Goal: Task Accomplishment & Management: Manage account settings

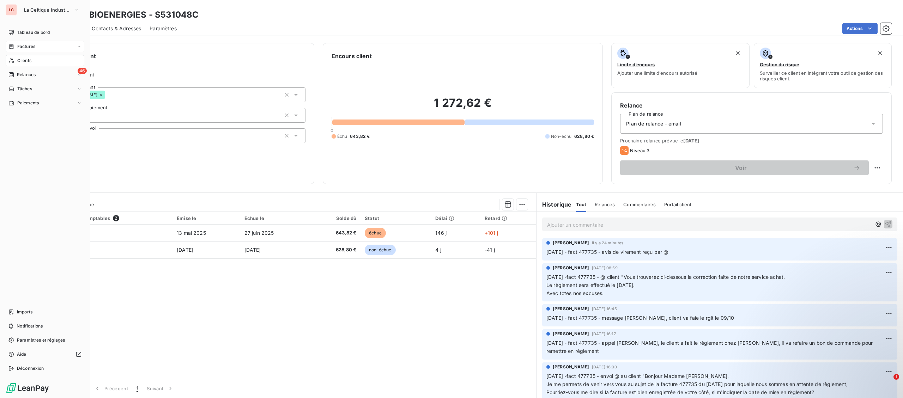
click at [24, 50] on div "Factures" at bounding box center [45, 46] width 79 height 11
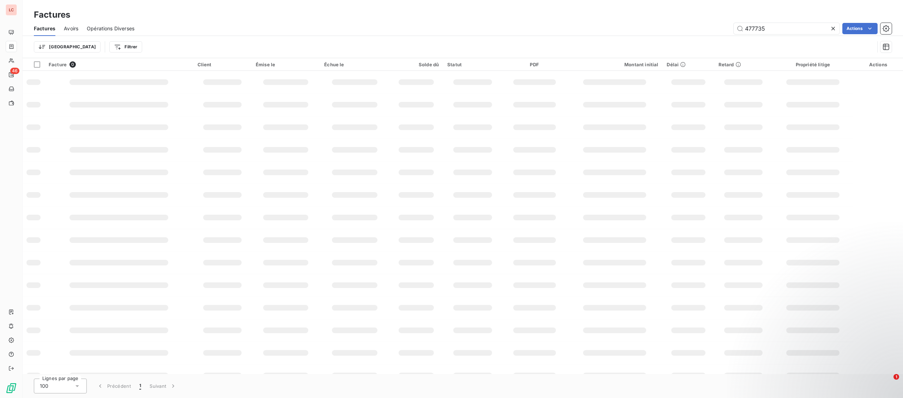
drag, startPoint x: 686, startPoint y: 31, endPoint x: 666, endPoint y: 22, distance: 22.3
click at [734, 31] on input "477735" at bounding box center [787, 28] width 106 height 11
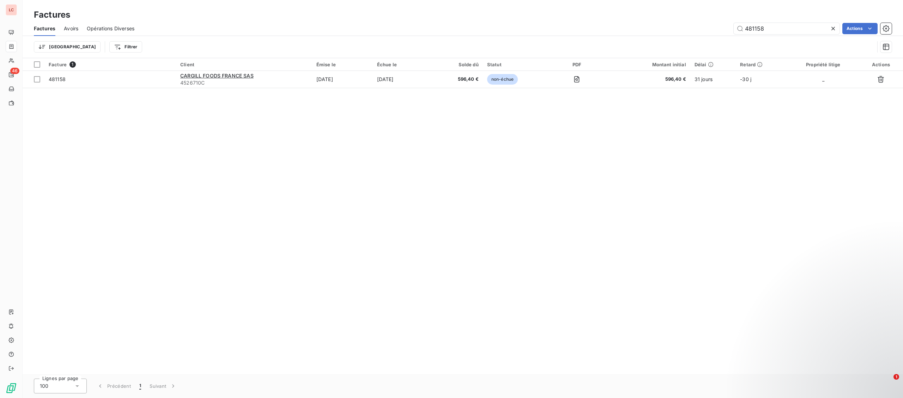
type input "481158"
click at [208, 87] on td "CARGILL FOODS FRANCE SAS 4526710C" at bounding box center [244, 79] width 136 height 17
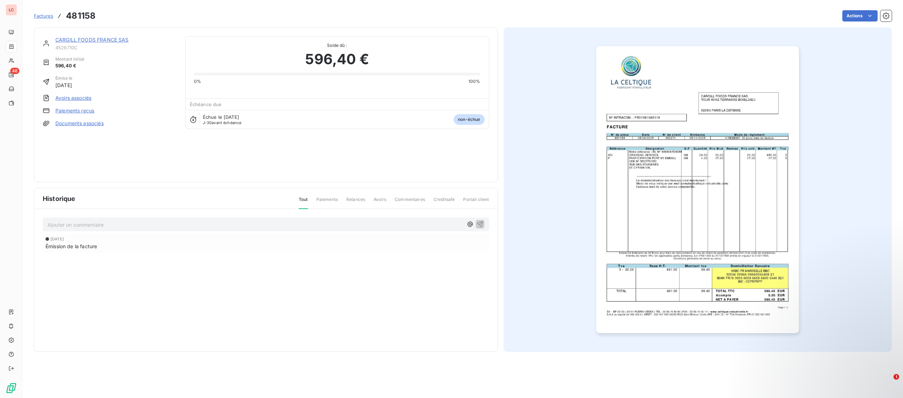
click at [99, 44] on div "CARGILL FOODS FRANCE SAS 4526710C" at bounding box center [115, 43] width 121 height 14
click at [102, 43] on div "CARGILL FOODS FRANCE SAS" at bounding box center [115, 39] width 121 height 7
click at [103, 41] on link "CARGILL FOODS FRANCE SAS" at bounding box center [91, 40] width 73 height 6
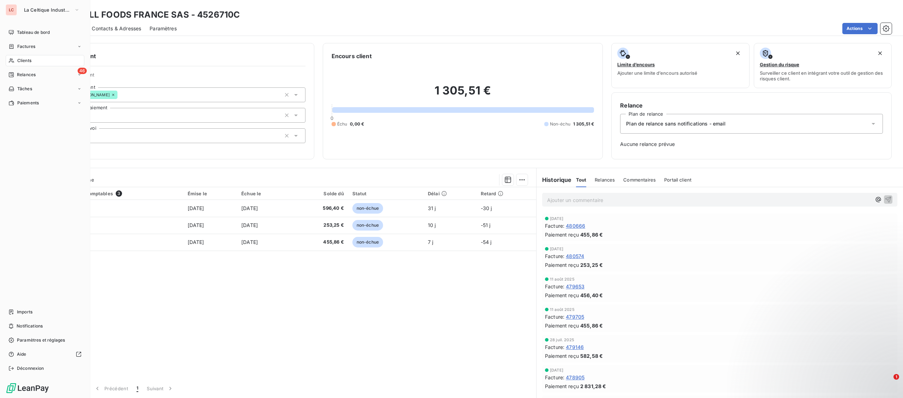
click at [16, 59] on div "Clients" at bounding box center [45, 60] width 79 height 11
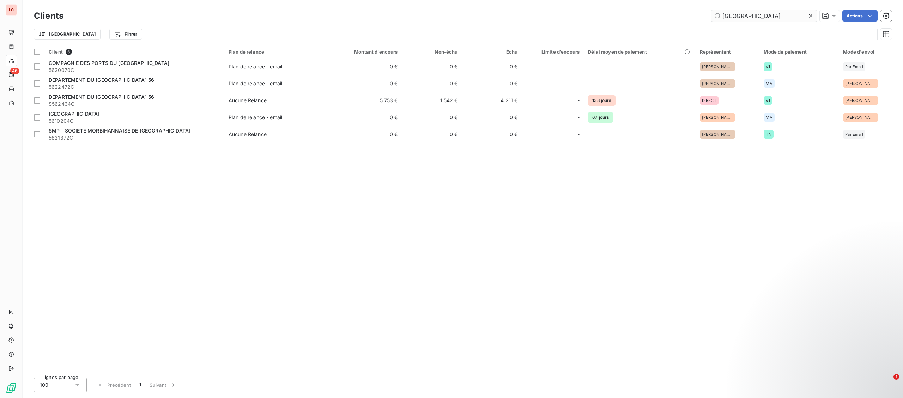
drag, startPoint x: 757, startPoint y: 17, endPoint x: 654, endPoint y: 14, distance: 103.8
click at [711, 14] on input "[GEOGRAPHIC_DATA]" at bounding box center [764, 15] width 106 height 11
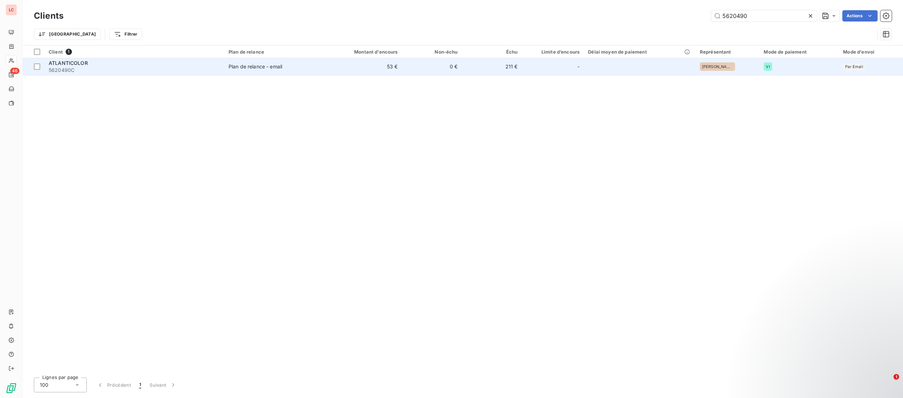
type input "5620490"
click at [203, 62] on div "ATLANTICOLOR" at bounding box center [134, 63] width 171 height 7
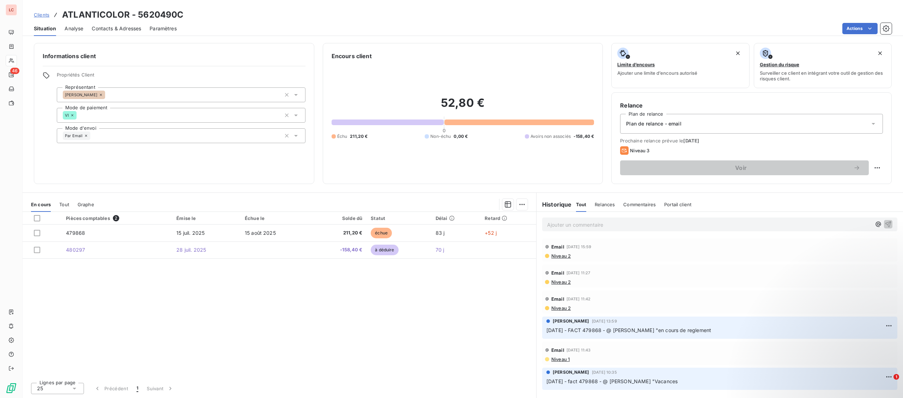
click at [582, 227] on p "Ajouter un commentaire ﻿" at bounding box center [709, 224] width 324 height 9
click at [667, 223] on p "[DATE] - FACT 479868 - @ [PERSON_NAME] "" at bounding box center [709, 224] width 324 height 8
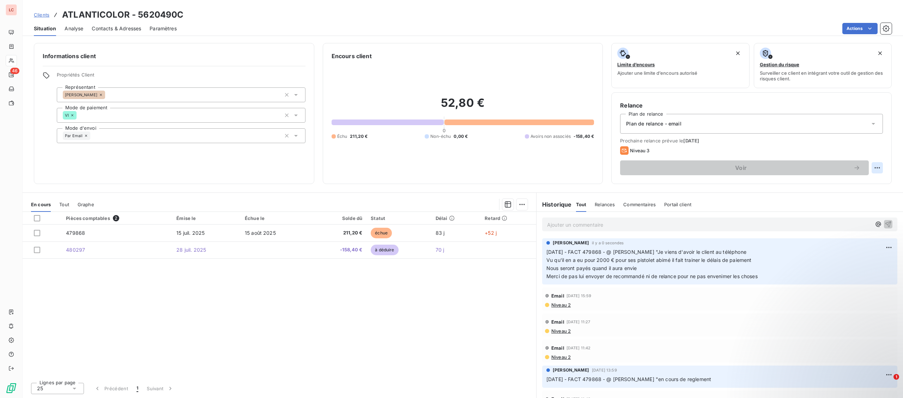
click at [881, 168] on html "LC 46 Clients ATLANTICOLOR - 5620490C Situation Analyse Contacts & Adresses Par…" at bounding box center [451, 199] width 903 height 398
click at [846, 184] on div "Replanifier cette action" at bounding box center [848, 183] width 63 height 11
select select "9"
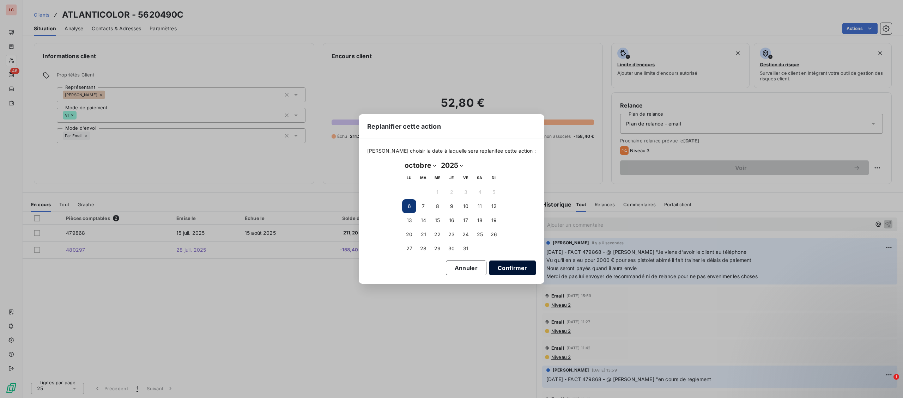
drag, startPoint x: 463, startPoint y: 250, endPoint x: 479, endPoint y: 261, distance: 20.1
click at [463, 250] on button "31" at bounding box center [466, 249] width 14 height 14
click at [489, 266] on button "Confirmer" at bounding box center [512, 268] width 47 height 15
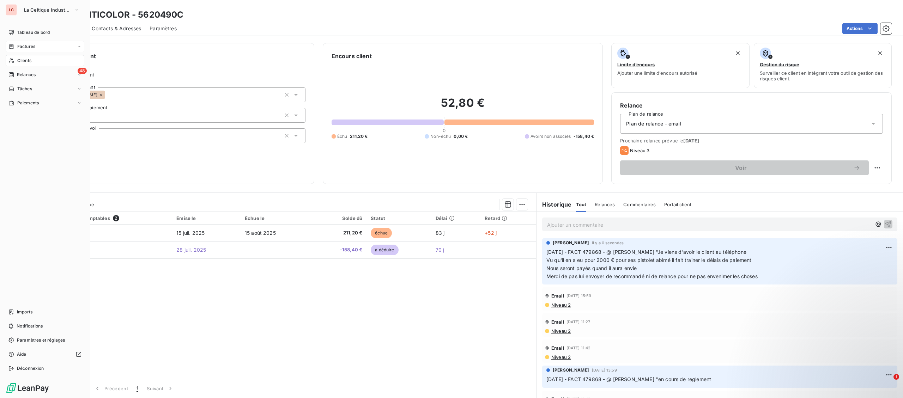
click at [38, 45] on div "Factures" at bounding box center [45, 46] width 79 height 11
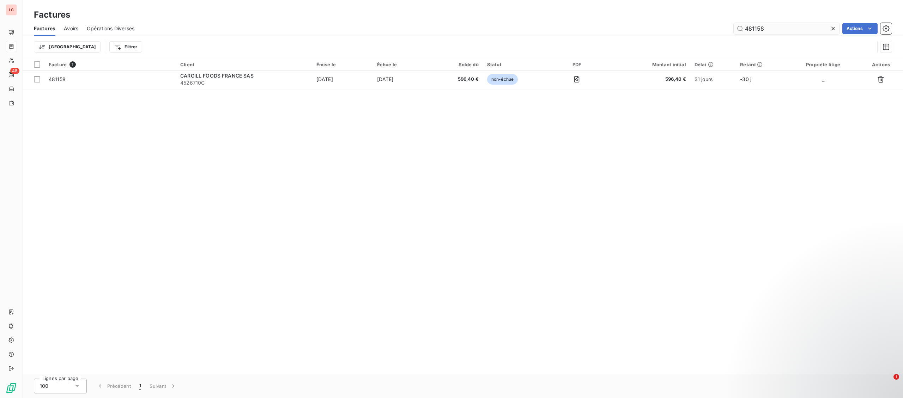
drag, startPoint x: 732, startPoint y: 23, endPoint x: 714, endPoint y: 23, distance: 18.3
click at [734, 23] on input "481158" at bounding box center [787, 28] width 106 height 11
type input "480750"
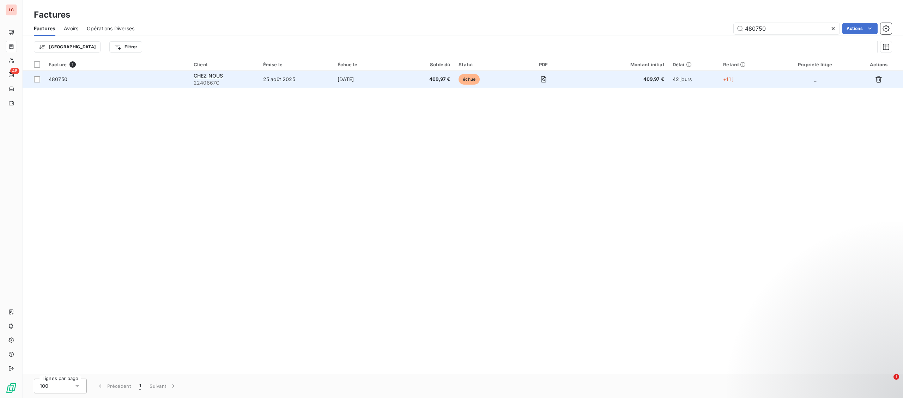
click at [157, 82] on span "480750" at bounding box center [117, 79] width 137 height 7
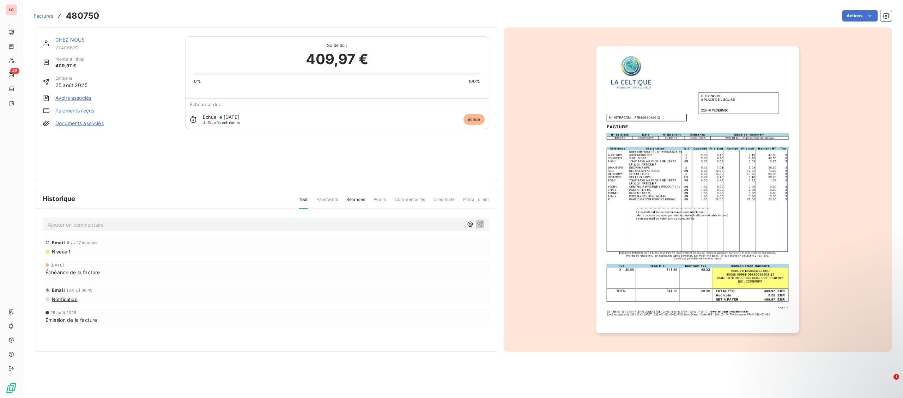
click at [709, 228] on img "button" at bounding box center [697, 189] width 203 height 287
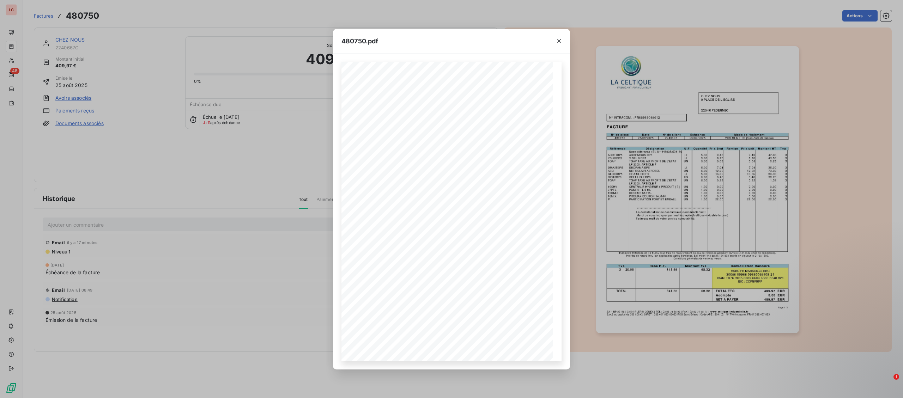
click at [119, 85] on div "480750.pdf Page 1 / 1 ZA - BP 20140 | [PHONE_NUMBER] CEDEX | TEL : [PHONE_NUMBE…" at bounding box center [451, 199] width 903 height 398
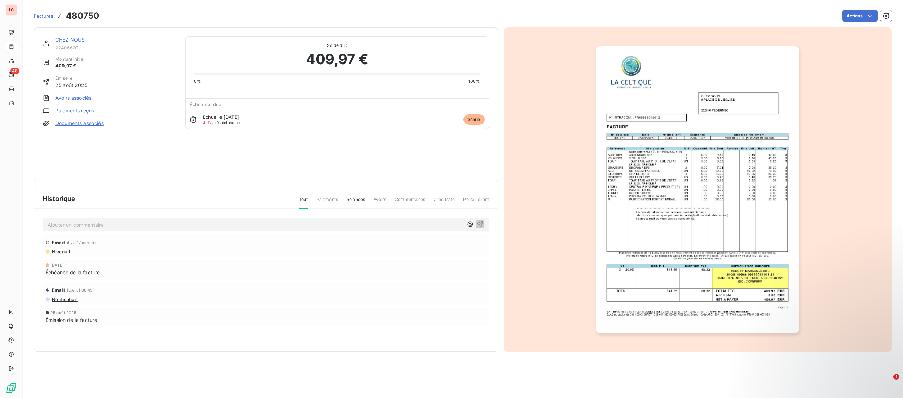
click at [71, 43] on link "CHEZ NOUS" at bounding box center [69, 40] width 29 height 6
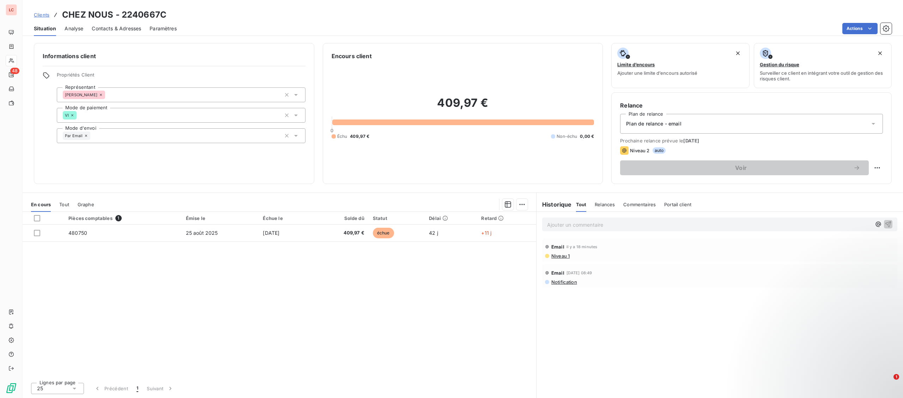
click at [695, 225] on p "Ajouter un commentaire ﻿" at bounding box center [709, 224] width 324 height 9
click at [642, 225] on p "[DATE] -fact 480750 - @ client "" at bounding box center [709, 224] width 324 height 8
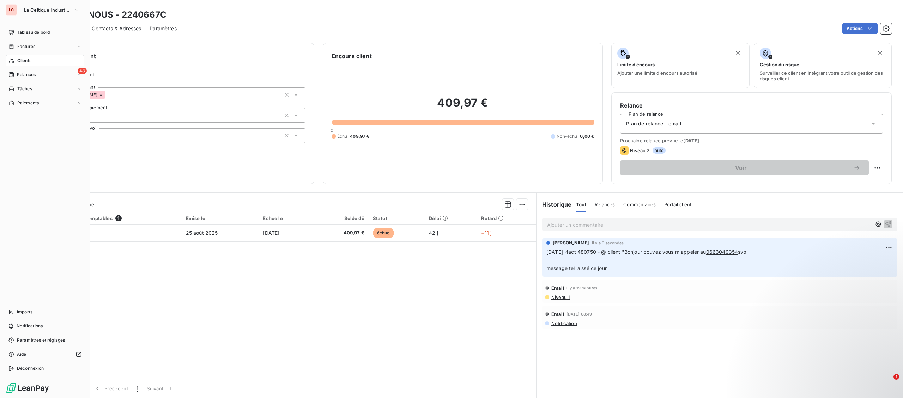
click at [22, 43] on div "Factures" at bounding box center [45, 46] width 79 height 11
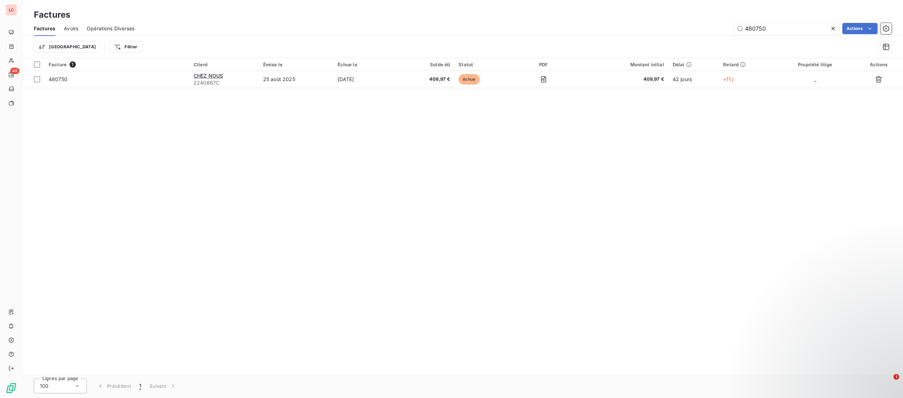
drag, startPoint x: 771, startPoint y: 25, endPoint x: 643, endPoint y: 28, distance: 127.7
click at [734, 29] on input "480750" at bounding box center [787, 28] width 106 height 11
drag, startPoint x: 778, startPoint y: 27, endPoint x: 715, endPoint y: 28, distance: 62.1
click at [734, 28] on input "448206" at bounding box center [787, 28] width 106 height 11
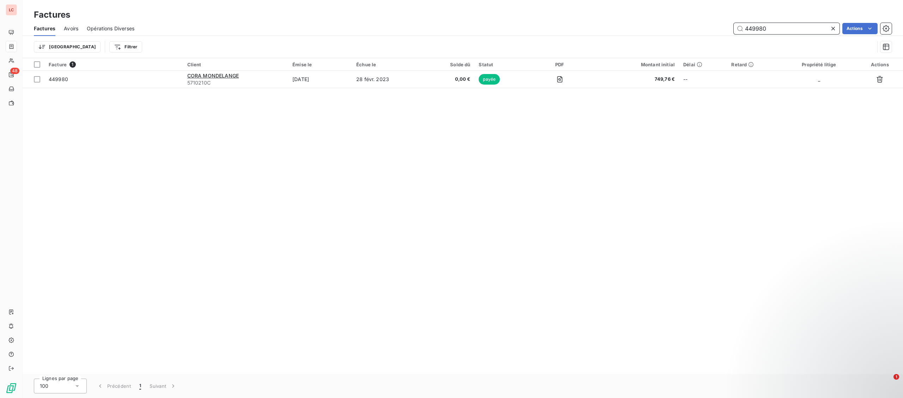
type input "449980"
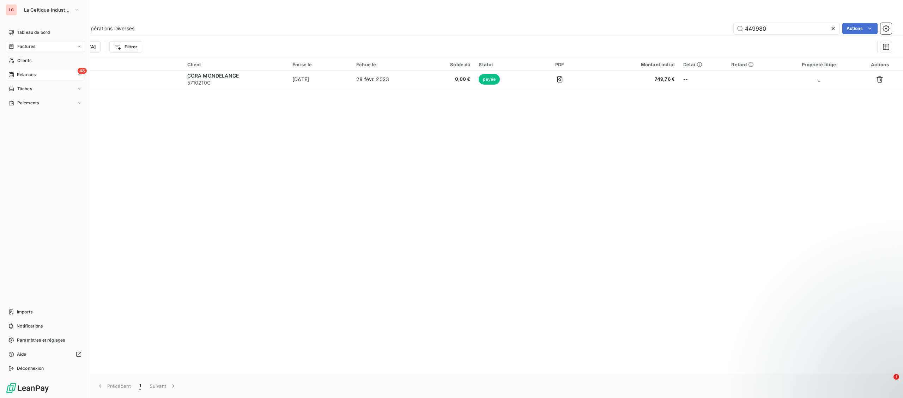
click at [23, 77] on span "Relances" at bounding box center [26, 75] width 19 height 6
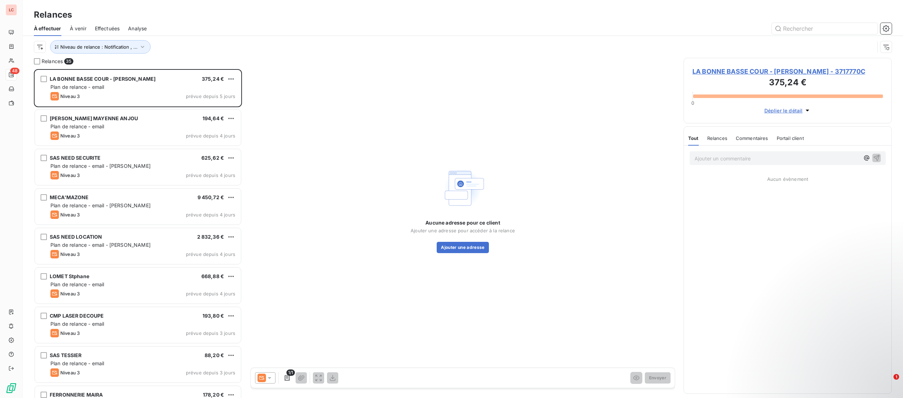
click at [142, 38] on div "Niveau de relance : Notification , ..." at bounding box center [463, 47] width 858 height 22
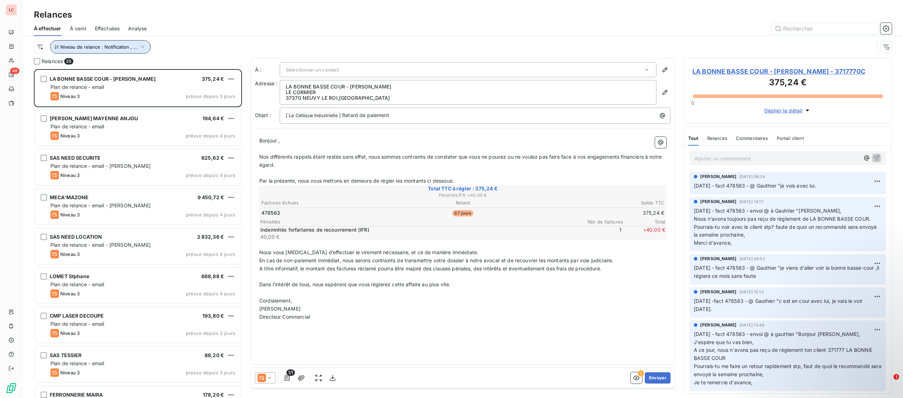
click at [140, 41] on button "Niveau de relance : Notification , ..." at bounding box center [100, 46] width 101 height 13
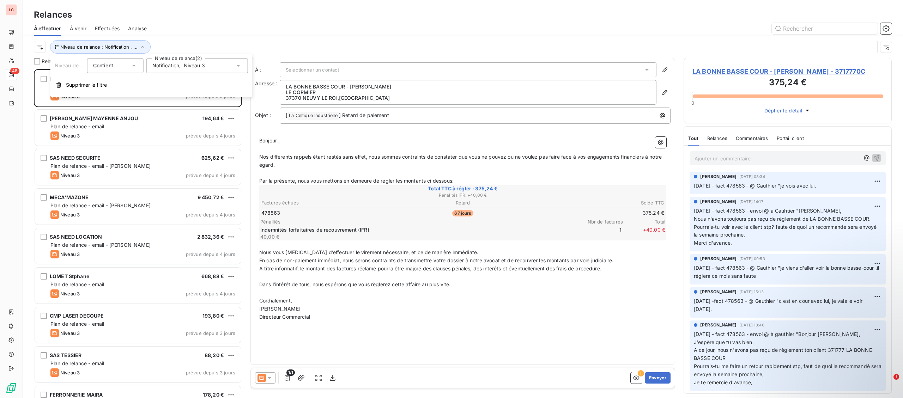
click at [178, 68] on span "Notification" at bounding box center [165, 65] width 27 height 7
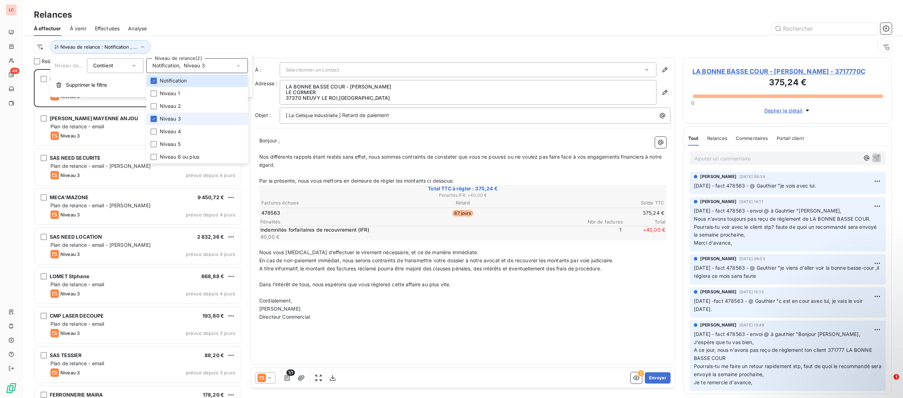
click at [185, 123] on li "Niveau 3" at bounding box center [197, 119] width 102 height 13
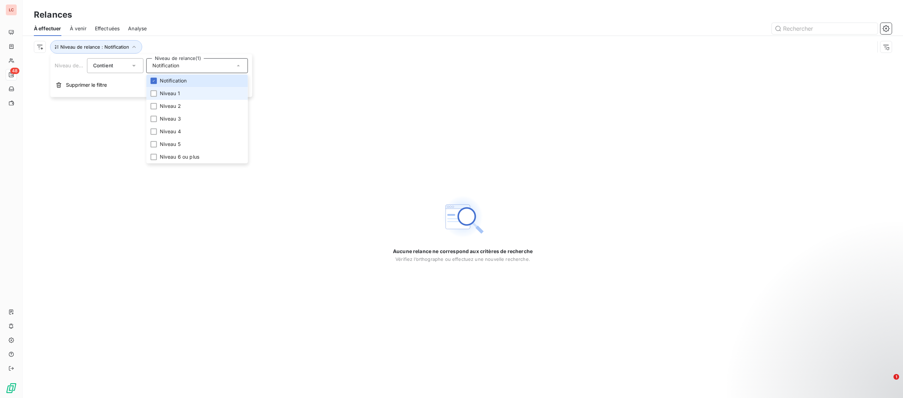
click at [181, 95] on li "Niveau 1" at bounding box center [197, 93] width 102 height 13
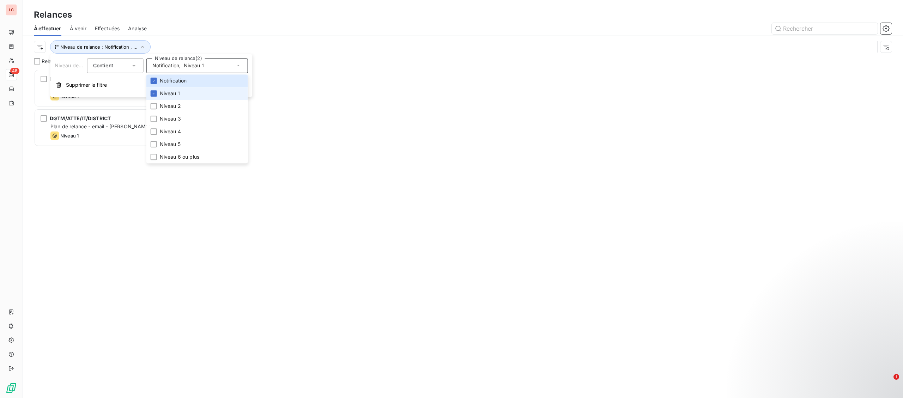
scroll to position [329, 208]
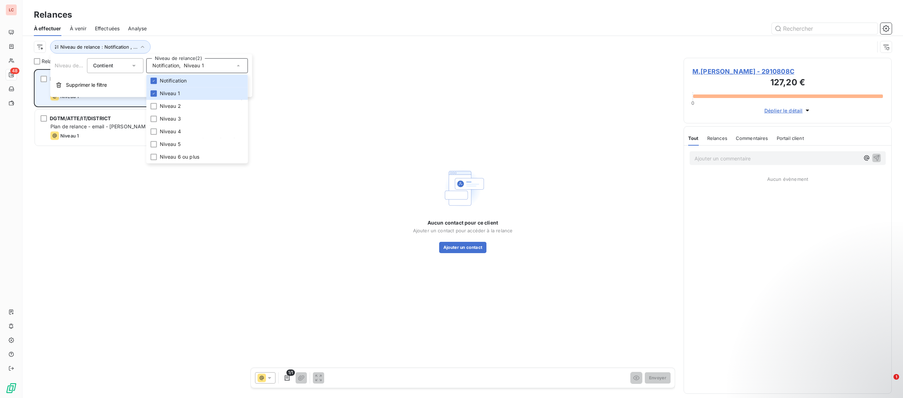
click at [125, 104] on div "M.[PERSON_NAME] 127,20 € Plan de relance - email Niveau 1 prévue [DATE]" at bounding box center [138, 88] width 206 height 36
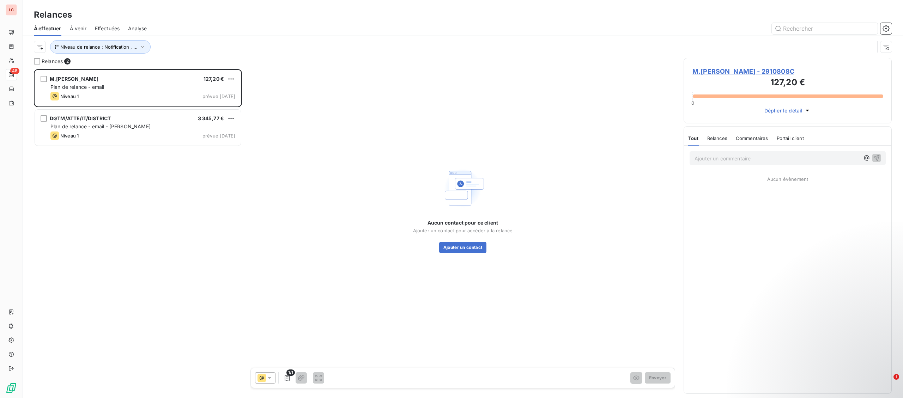
click at [772, 73] on span "M.[PERSON_NAME] - 2910808C" at bounding box center [787, 72] width 190 height 10
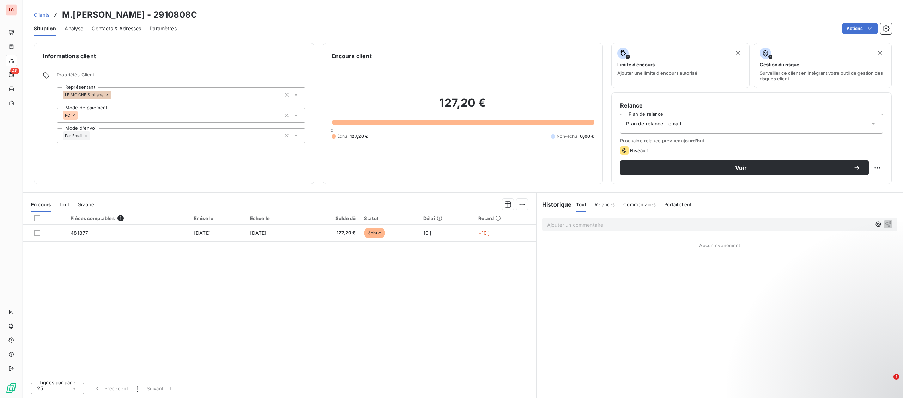
click at [118, 29] on span "Contacts & Adresses" at bounding box center [116, 28] width 49 height 7
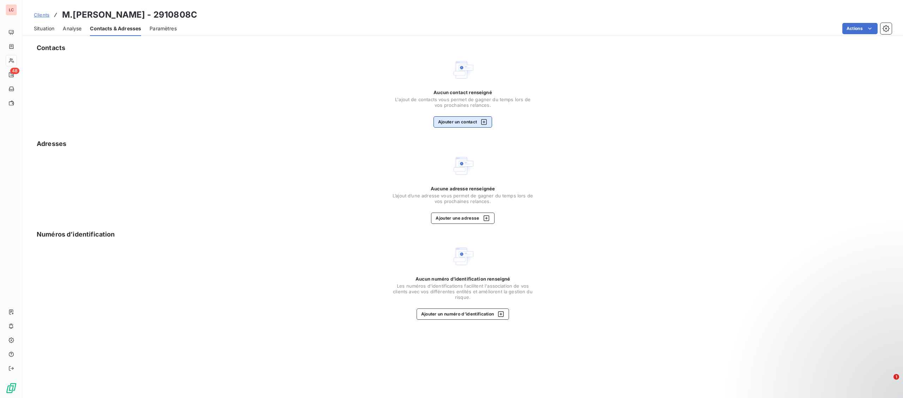
click at [469, 120] on button "Ajouter un contact" at bounding box center [463, 121] width 59 height 11
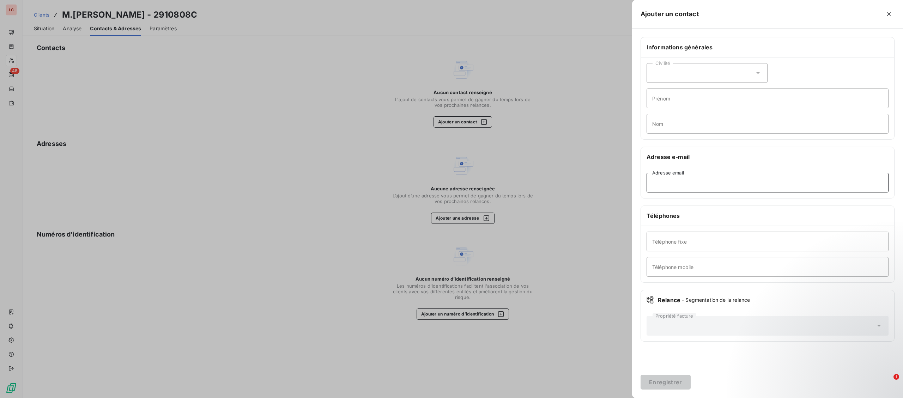
click at [704, 182] on input "Adresse email" at bounding box center [768, 183] width 242 height 20
paste input "[PERSON_NAME][EMAIL_ADDRESS][DOMAIN_NAME]"
type input "[PERSON_NAME][EMAIL_ADDRESS][DOMAIN_NAME]"
click at [661, 384] on button "Enregistrer" at bounding box center [666, 382] width 50 height 15
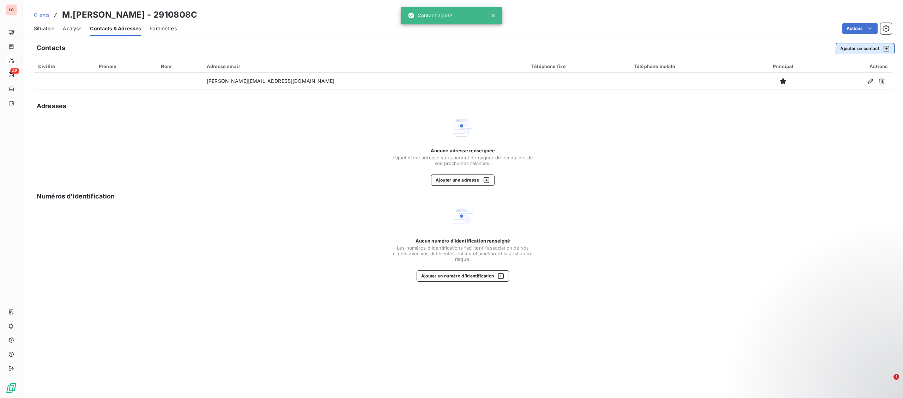
click at [876, 47] on button "Ajouter un contact" at bounding box center [865, 48] width 59 height 11
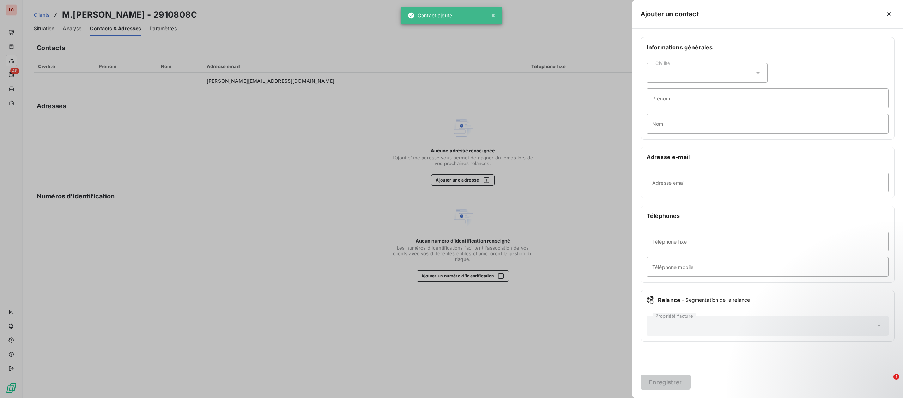
click at [704, 194] on div "Adresse email" at bounding box center [767, 182] width 253 height 31
click at [711, 187] on input "Adresse email" at bounding box center [768, 183] width 242 height 20
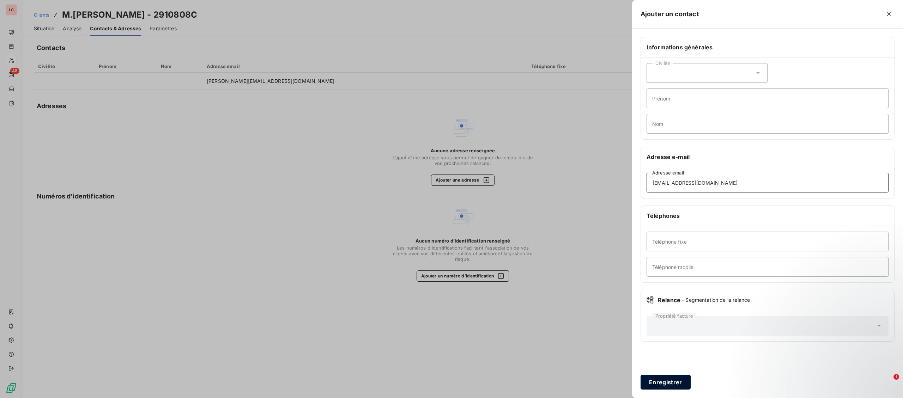
type input "[EMAIL_ADDRESS][DOMAIN_NAME]"
click at [676, 384] on button "Enregistrer" at bounding box center [666, 382] width 50 height 15
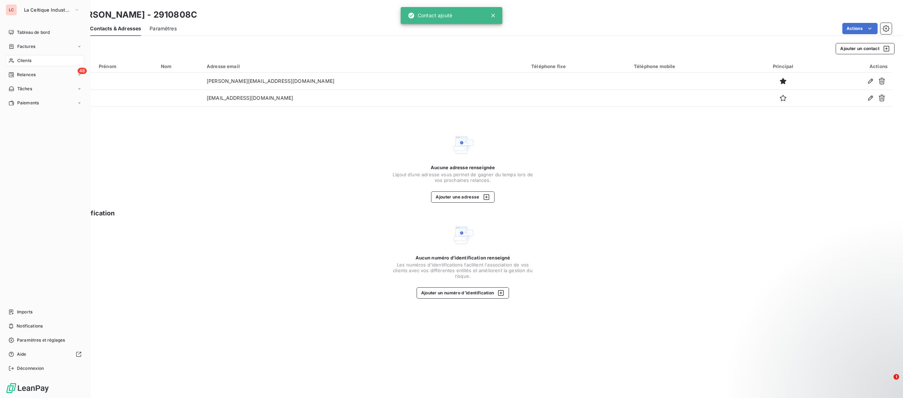
click at [31, 68] on nav "Tableau de bord Factures Clients 48 Relances Tâches Paiements" at bounding box center [45, 68] width 79 height 82
click at [29, 75] on span "Relances" at bounding box center [26, 75] width 19 height 6
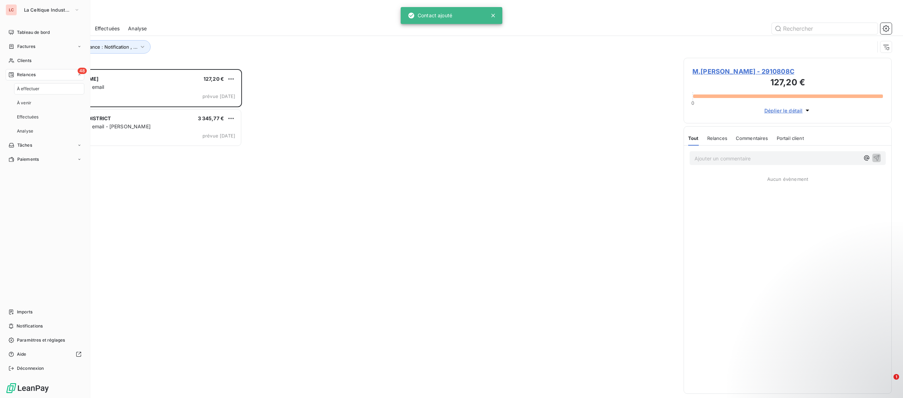
scroll to position [329, 208]
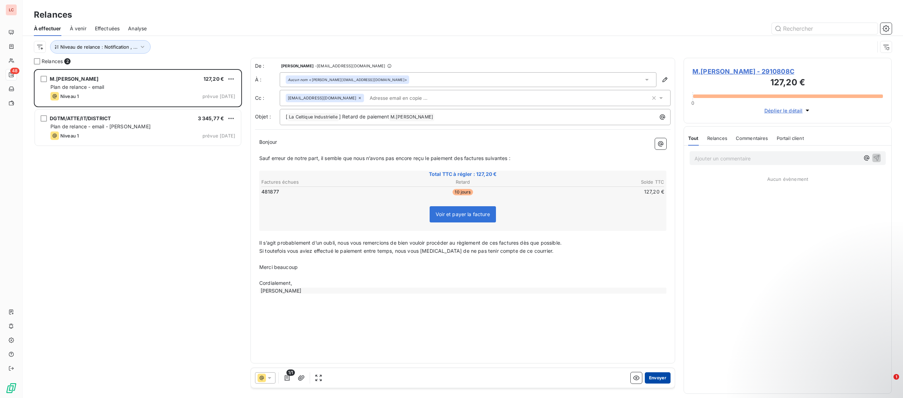
click at [664, 379] on button "Envoyer" at bounding box center [658, 378] width 26 height 11
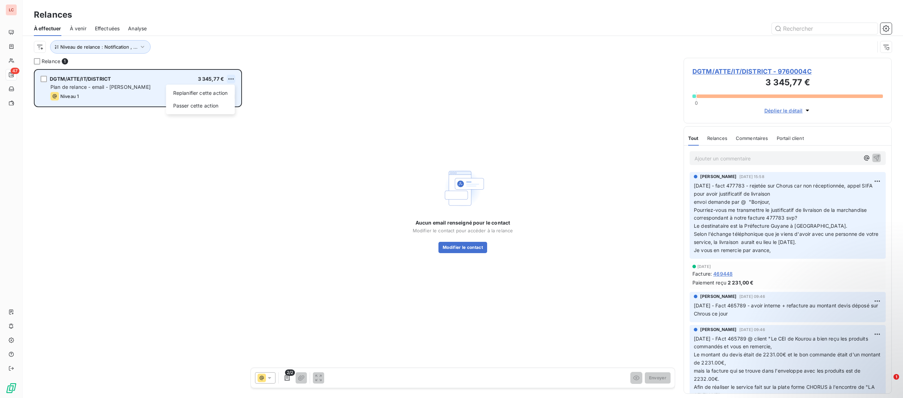
click at [229, 79] on html "LC 47 Relances À effectuer À venir Effectuées Analyse Niveau de relance : Notif…" at bounding box center [451, 199] width 903 height 398
click at [213, 93] on div "Replanifier cette action" at bounding box center [200, 92] width 63 height 11
select select "9"
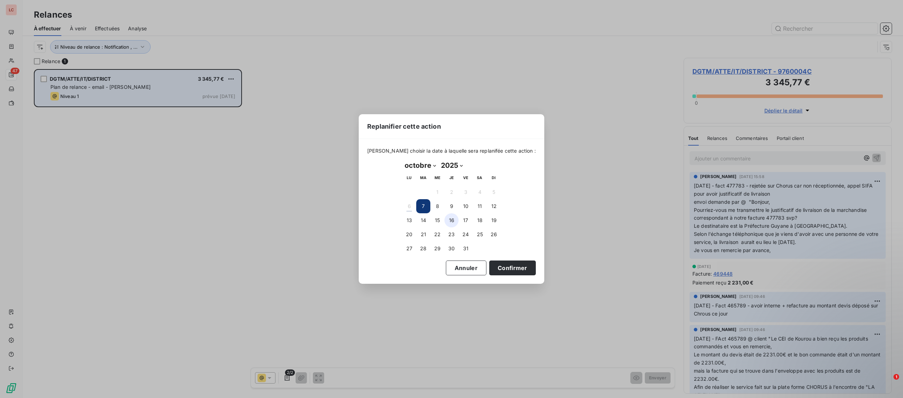
click at [453, 220] on button "16" at bounding box center [451, 220] width 14 height 14
drag, startPoint x: 498, startPoint y: 270, endPoint x: 124, endPoint y: 76, distance: 421.7
click at [498, 270] on button "Confirmer" at bounding box center [512, 268] width 47 height 15
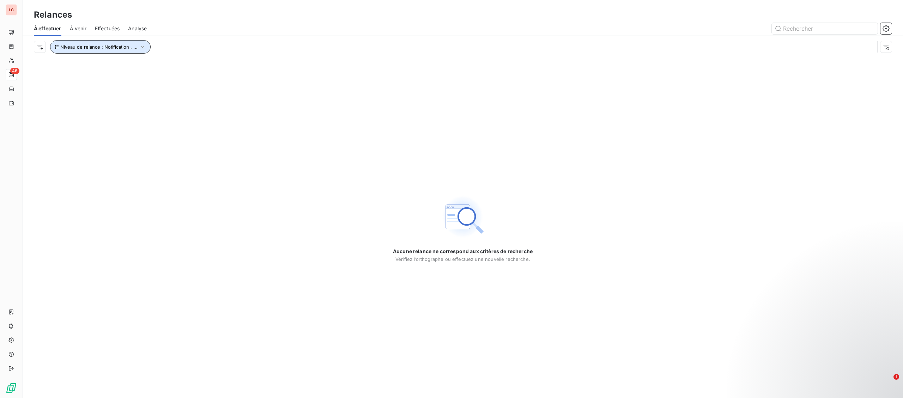
click at [84, 52] on button "Niveau de relance : Notification , ..." at bounding box center [100, 46] width 101 height 13
click at [169, 70] on div "Notification , Niveau 1" at bounding box center [197, 65] width 102 height 15
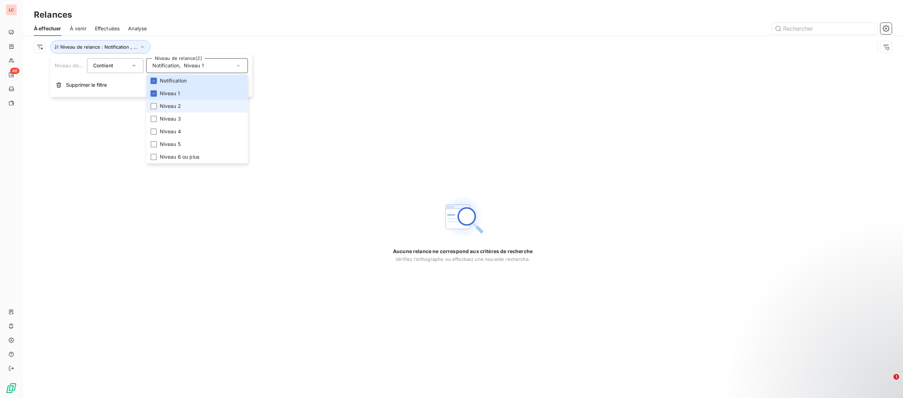
click at [161, 110] on li "Niveau 2" at bounding box center [197, 106] width 102 height 13
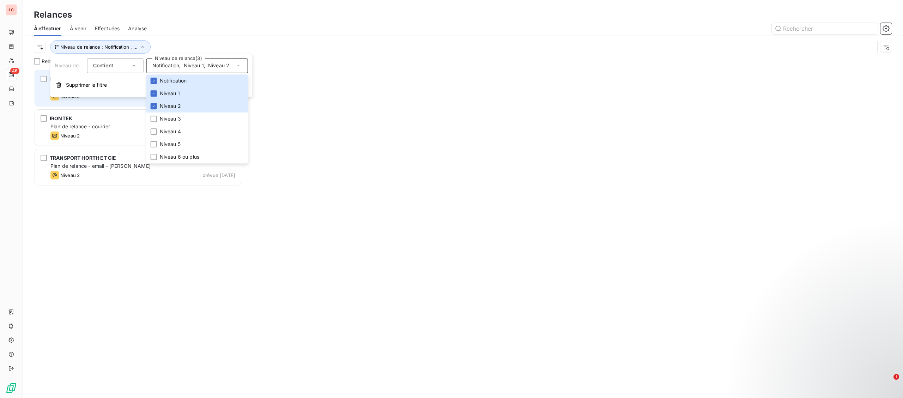
scroll to position [329, 208]
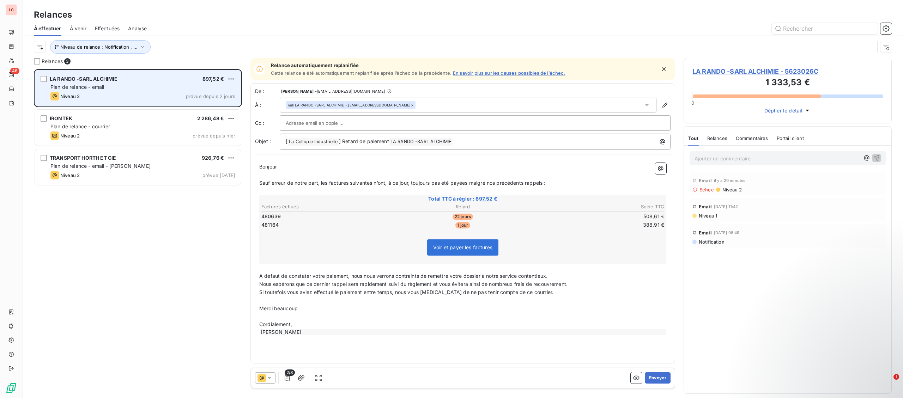
click at [119, 106] on div "LA RANDO -SARL ALCHIMIE 897,52 € Plan de relance - email Niveau 2 prévue depuis…" at bounding box center [138, 88] width 206 height 36
click at [119, 91] on div "LA RANDO -SARL ALCHIMIE 897,52 € Plan de relance - email Niveau 2 prévue depuis…" at bounding box center [138, 88] width 206 height 36
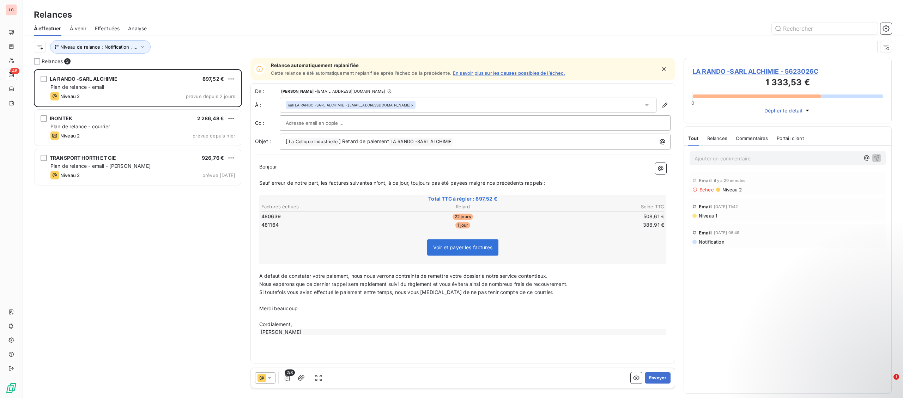
click at [788, 67] on div "LA RANDO -SARL ALCHIMIE - 5623026C 1 333,53 € 0 Déplier le détail" at bounding box center [788, 91] width 208 height 66
click at [788, 69] on span "LA RANDO -SARL ALCHIMIE - 5623026C" at bounding box center [787, 72] width 190 height 10
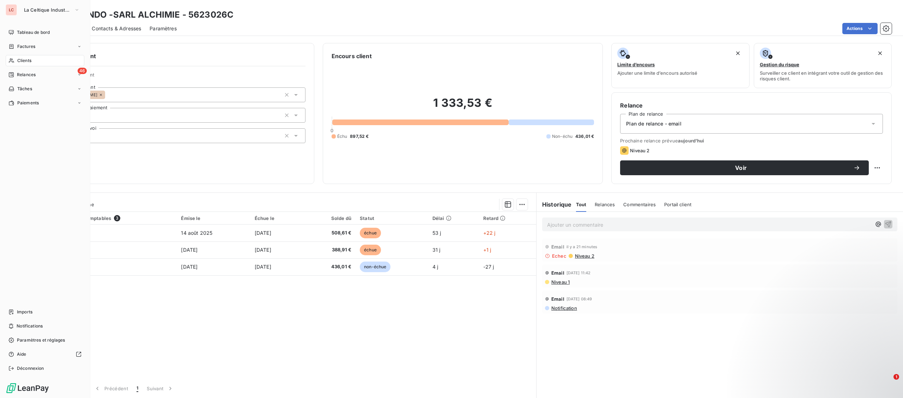
click at [38, 59] on div "Clients" at bounding box center [45, 60] width 79 height 11
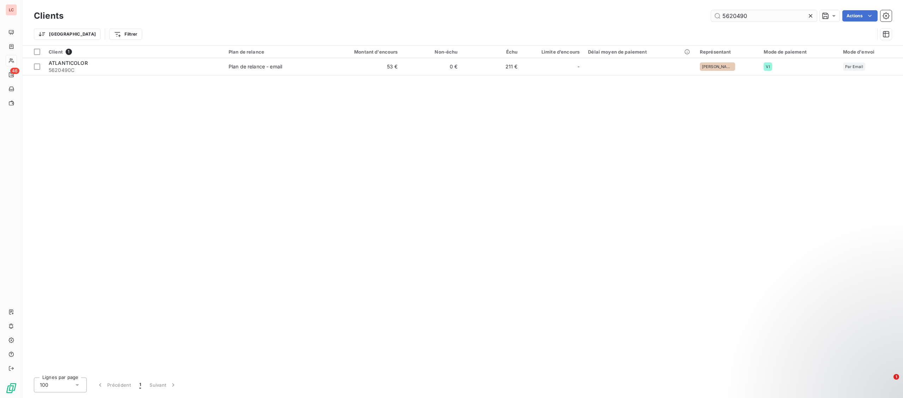
drag, startPoint x: 770, startPoint y: 15, endPoint x: 636, endPoint y: 17, distance: 134.1
click at [711, 17] on input "5620490" at bounding box center [764, 15] width 106 height 11
click at [754, 19] on input "5620490" at bounding box center [764, 15] width 106 height 11
drag, startPoint x: 754, startPoint y: 19, endPoint x: 659, endPoint y: 10, distance: 95.0
click at [711, 10] on input "5620490" at bounding box center [764, 15] width 106 height 11
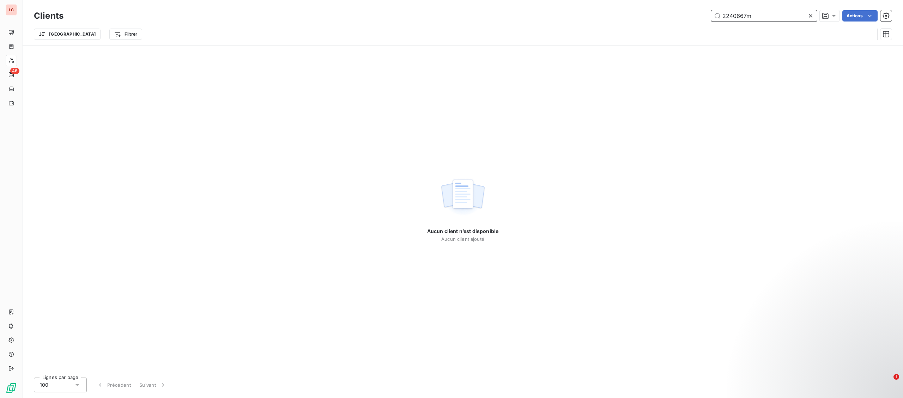
type input "2240667m"
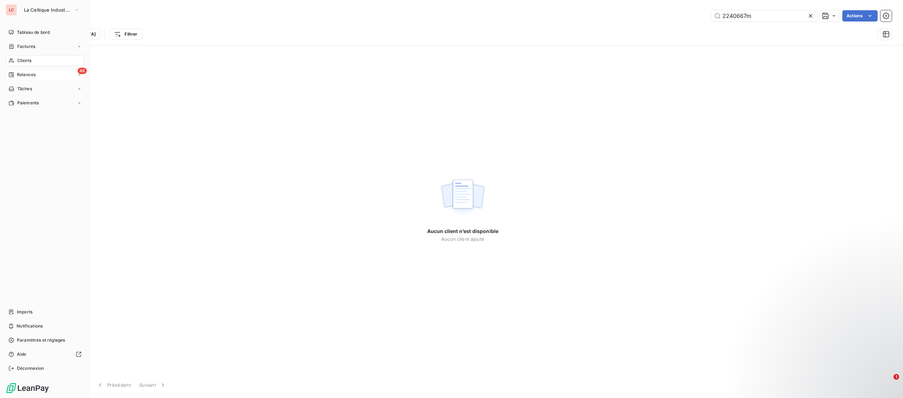
click at [13, 70] on div "46 Relances" at bounding box center [45, 74] width 79 height 11
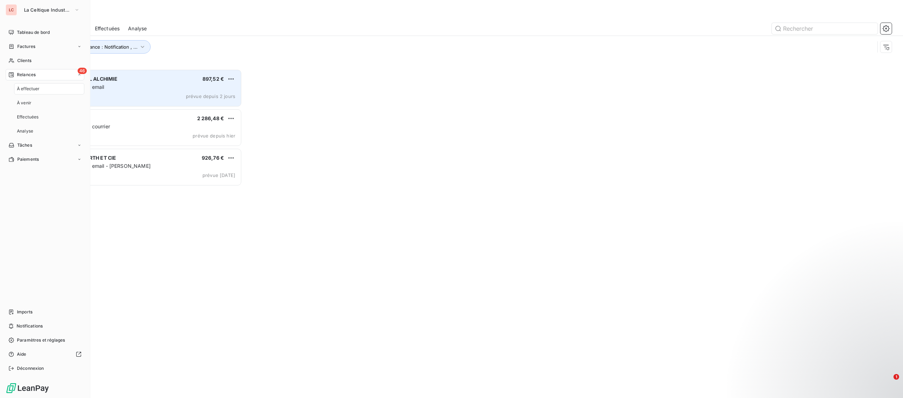
scroll to position [329, 208]
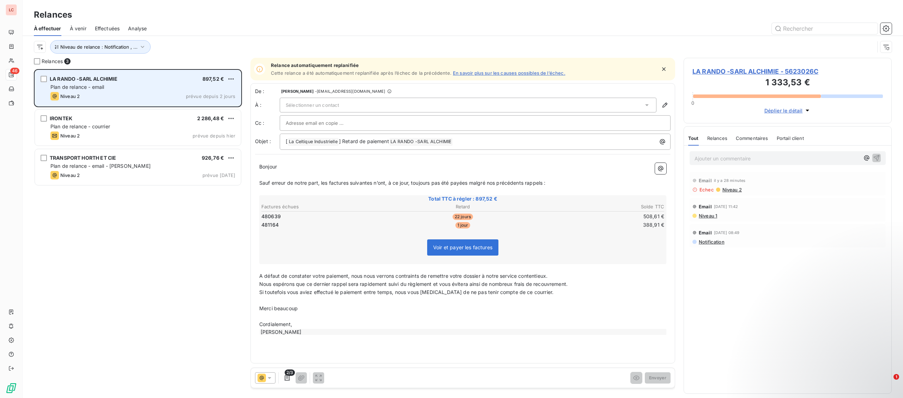
click at [160, 79] on div "LA RANDO -SARL ALCHIMIE 897,52 €" at bounding box center [142, 79] width 185 height 6
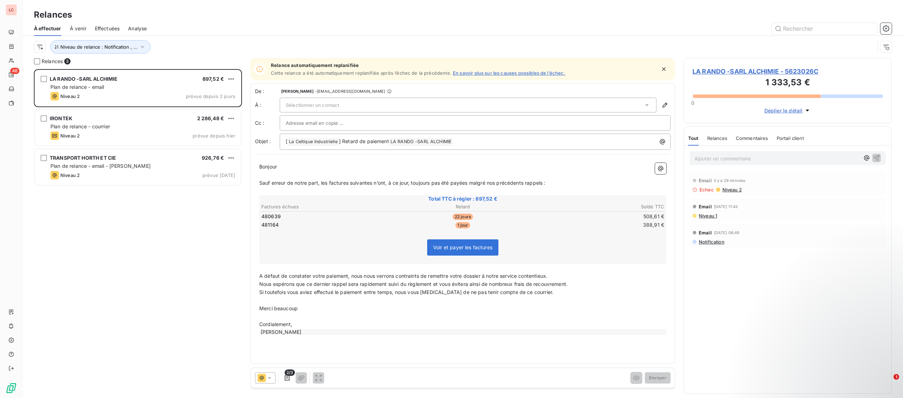
click at [402, 107] on div "Sélectionner un contact" at bounding box center [468, 105] width 377 height 15
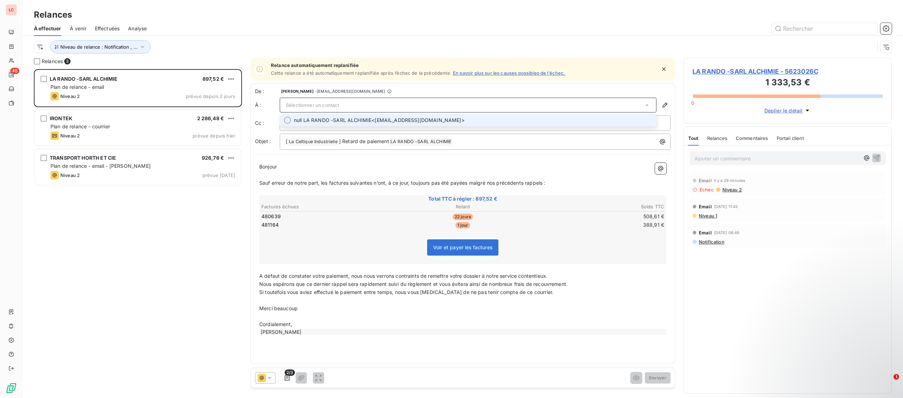
click at [711, 216] on span "Niveau 1" at bounding box center [707, 216] width 19 height 6
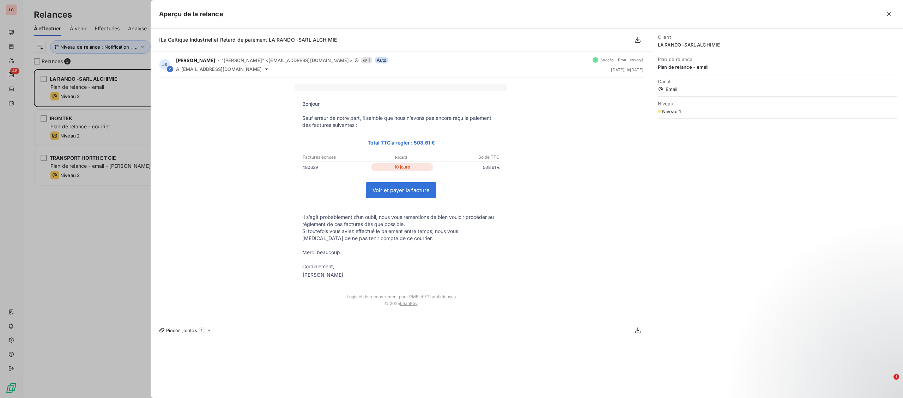
click at [72, 244] on div at bounding box center [451, 199] width 903 height 398
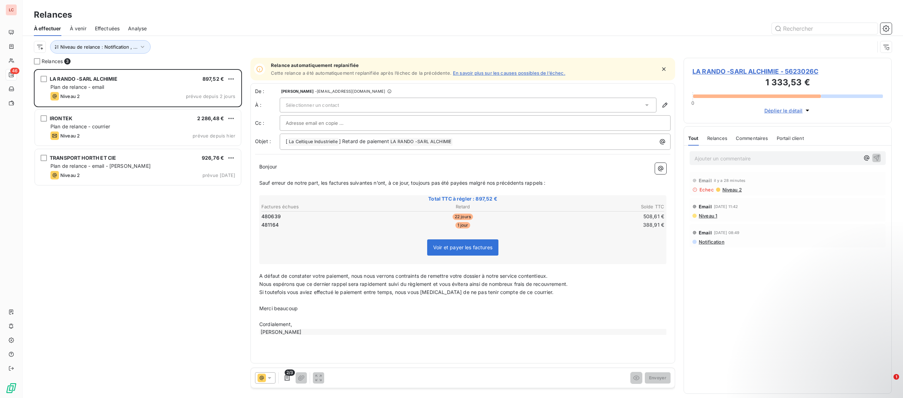
click at [446, 108] on div "Sélectionner un contact" at bounding box center [468, 105] width 377 height 15
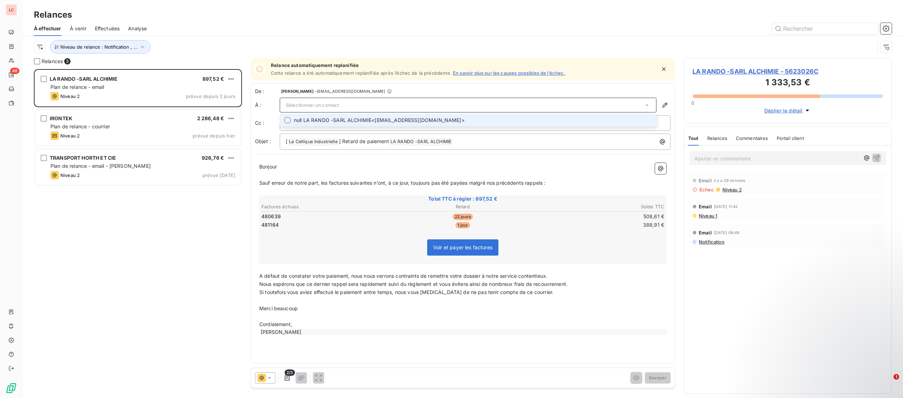
click at [418, 120] on span "null LA RANDO -SARL ALCHIMIE <[EMAIL_ADDRESS][DOMAIN_NAME]>" at bounding box center [473, 120] width 358 height 7
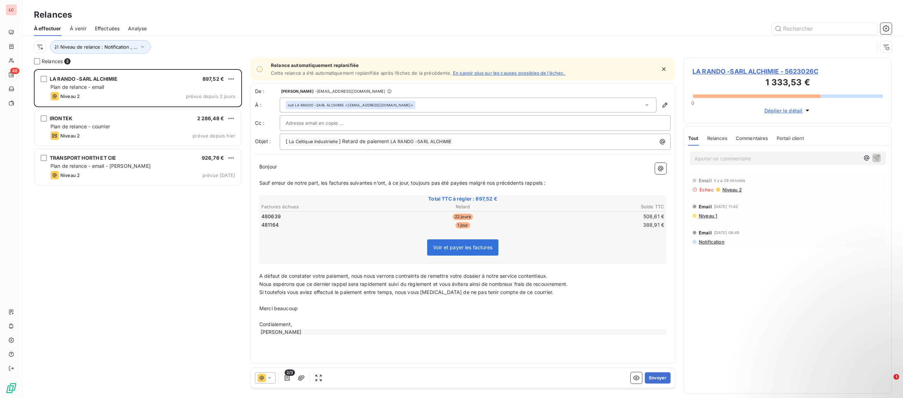
click at [410, 126] on div at bounding box center [475, 123] width 379 height 11
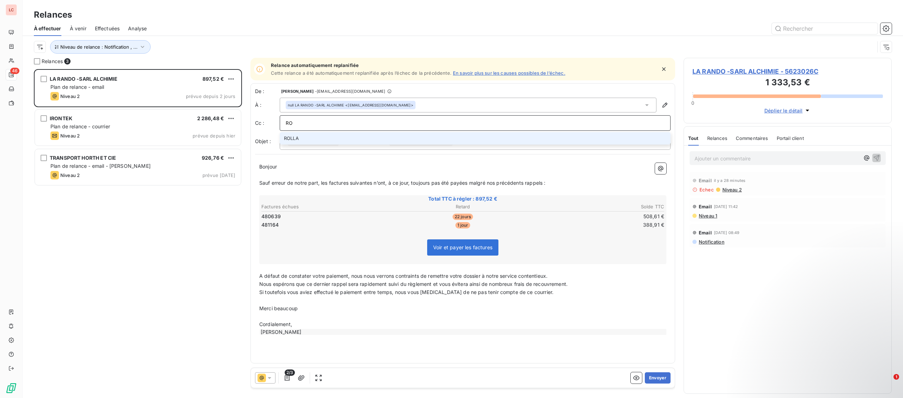
type input "R"
type input "[EMAIL_ADDRESS][DOMAIN_NAME]"
click at [308, 136] on li "[EMAIL_ADDRESS][DOMAIN_NAME]" at bounding box center [475, 138] width 391 height 12
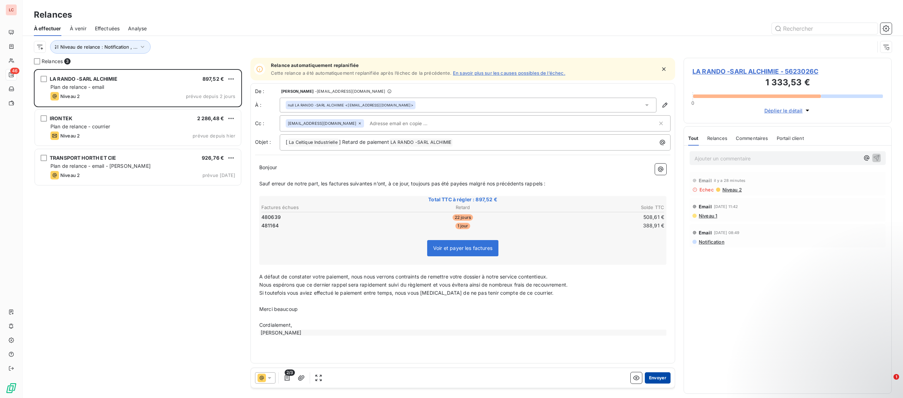
click at [661, 380] on button "Envoyer" at bounding box center [658, 378] width 26 height 11
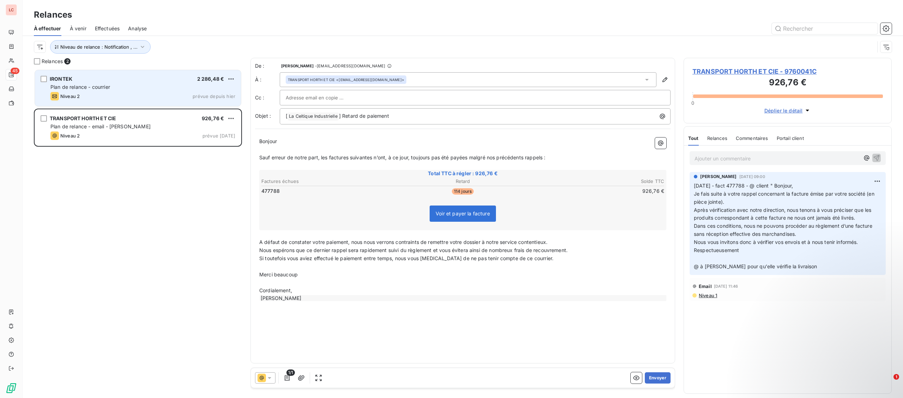
click at [84, 86] on span "Plan de relance - courrier" at bounding box center [80, 87] width 60 height 6
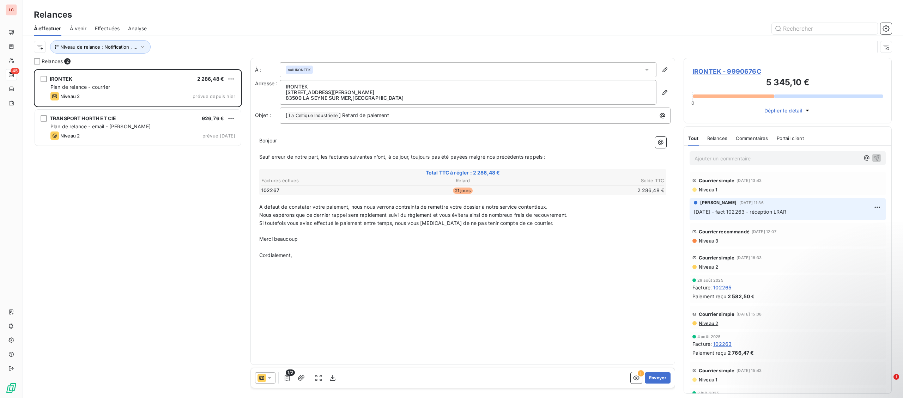
click at [273, 379] on icon at bounding box center [269, 378] width 7 height 7
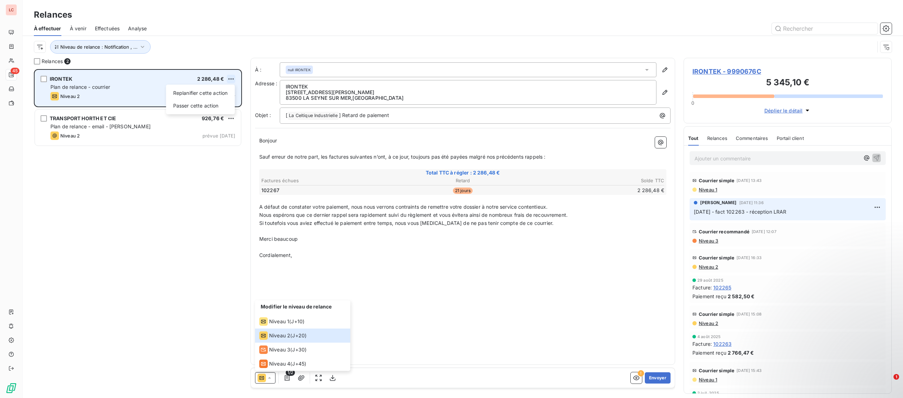
click at [231, 81] on html "LC 45 Relances À effectuer À venir Effectuées Analyse Niveau de relance : Notif…" at bounding box center [451, 199] width 903 height 398
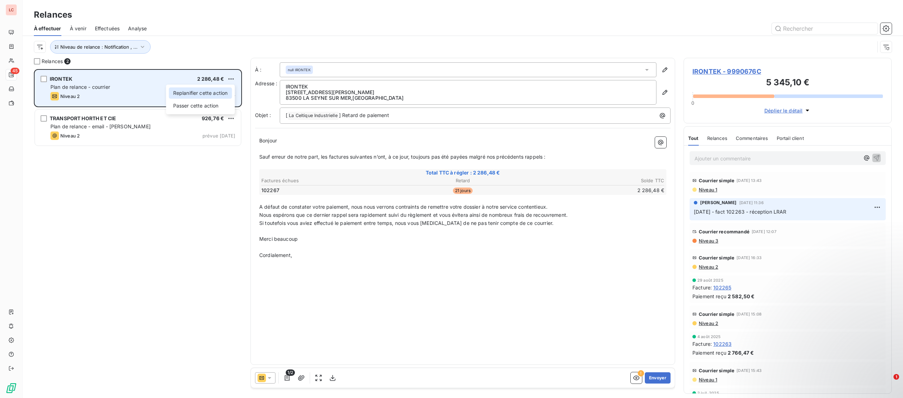
click at [213, 92] on div "Replanifier cette action" at bounding box center [200, 92] width 63 height 11
select select "9"
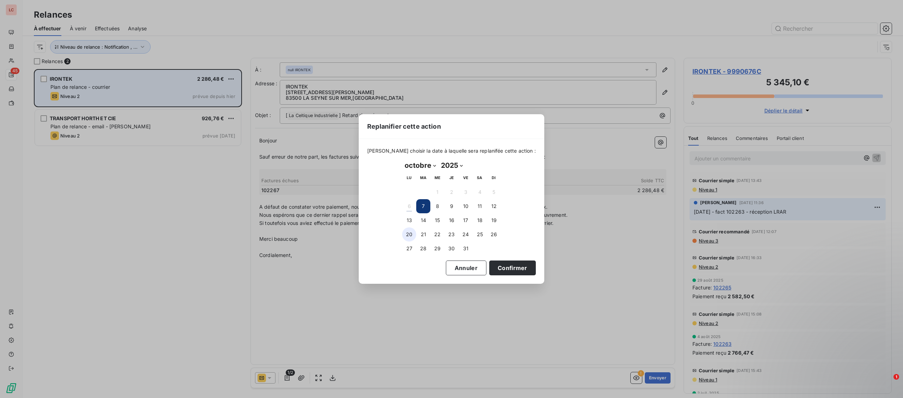
click at [403, 237] on button "20" at bounding box center [409, 235] width 14 height 14
click at [489, 271] on button "Confirmer" at bounding box center [512, 268] width 47 height 15
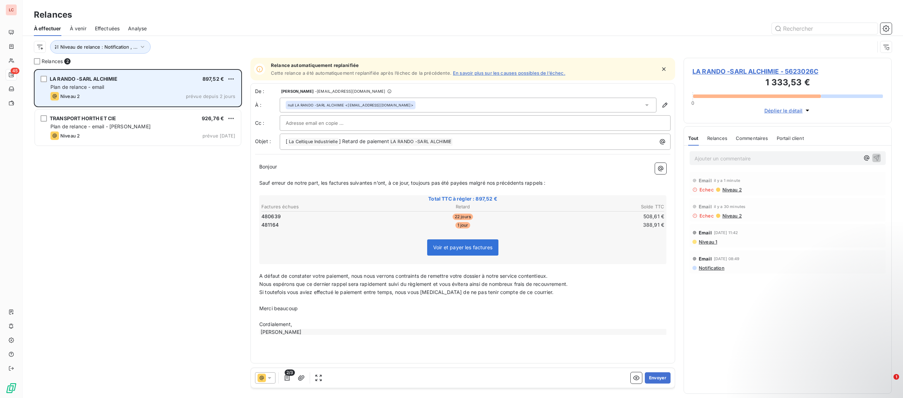
click at [98, 98] on div "Niveau 2 prévue depuis 2 jours" at bounding box center [142, 96] width 185 height 8
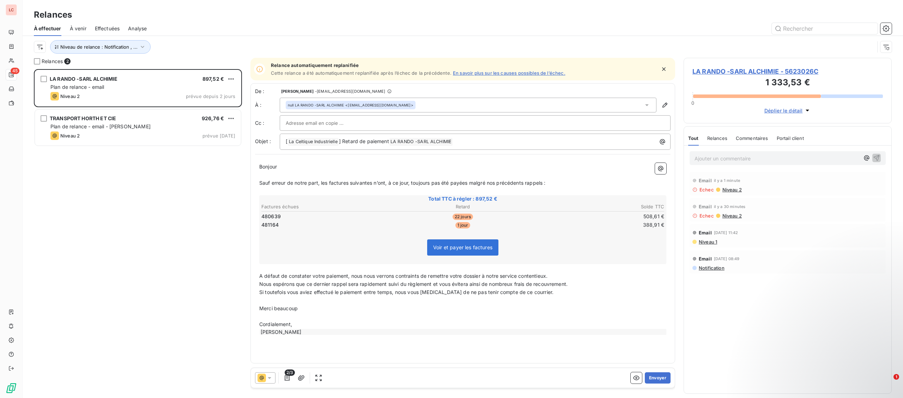
click at [744, 72] on span "LA RANDO -SARL ALCHIMIE - 5623026C" at bounding box center [787, 72] width 190 height 10
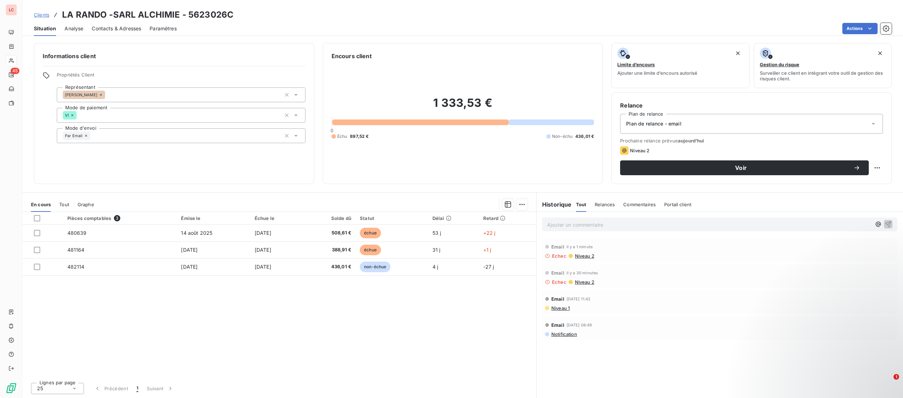
click at [676, 128] on div "Plan de relance - email" at bounding box center [751, 124] width 263 height 20
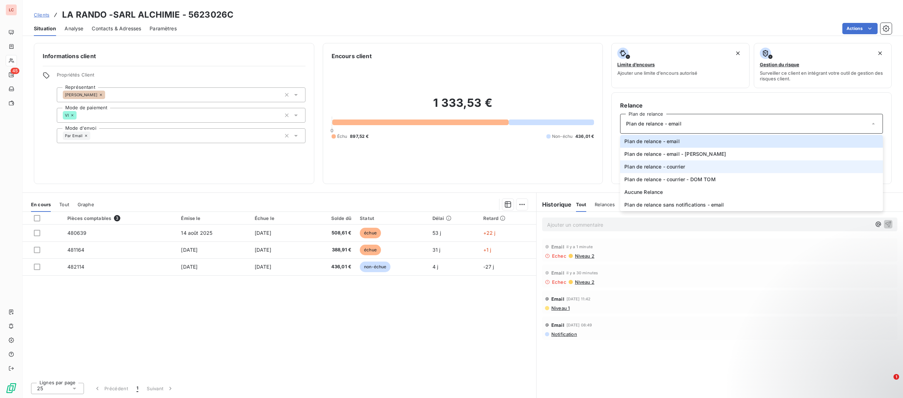
click at [672, 166] on span "Plan de relance - courrier" at bounding box center [654, 166] width 61 height 7
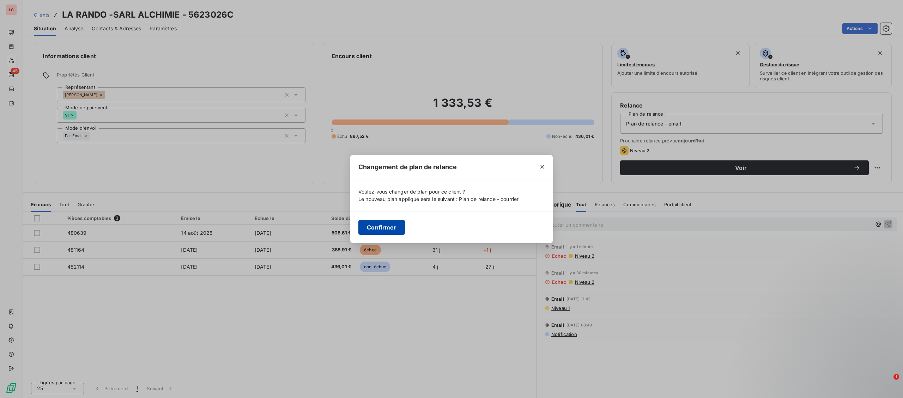
click at [387, 229] on button "Confirmer" at bounding box center [381, 227] width 47 height 15
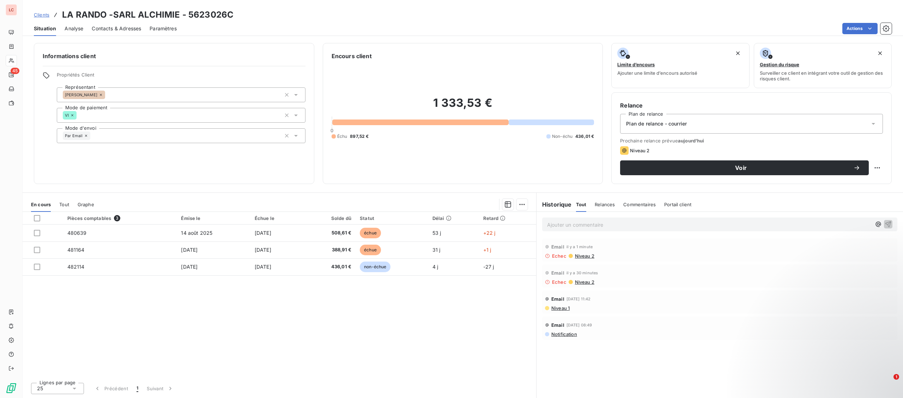
drag, startPoint x: 116, startPoint y: 32, endPoint x: 116, endPoint y: 29, distance: 3.5
click at [116, 31] on div "Contacts & Adresses" at bounding box center [116, 28] width 49 height 15
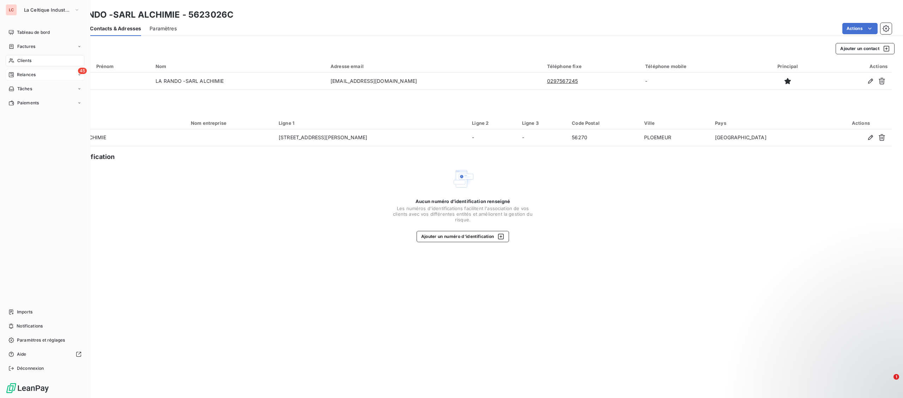
click at [16, 73] on div "Relances" at bounding box center [21, 75] width 27 height 6
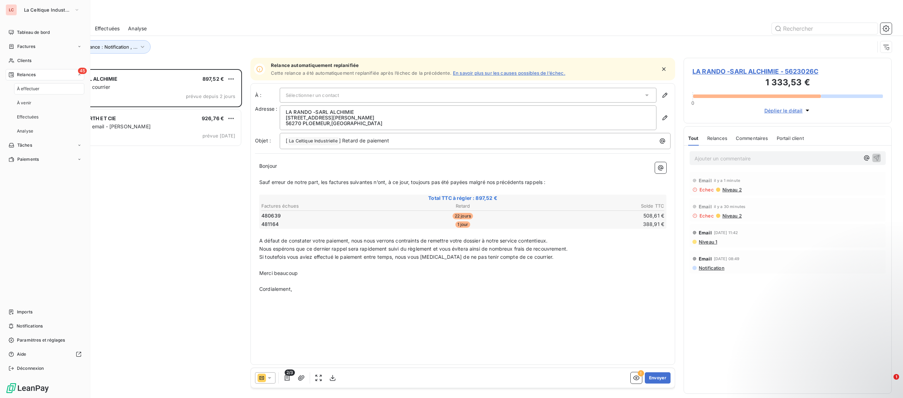
scroll to position [329, 208]
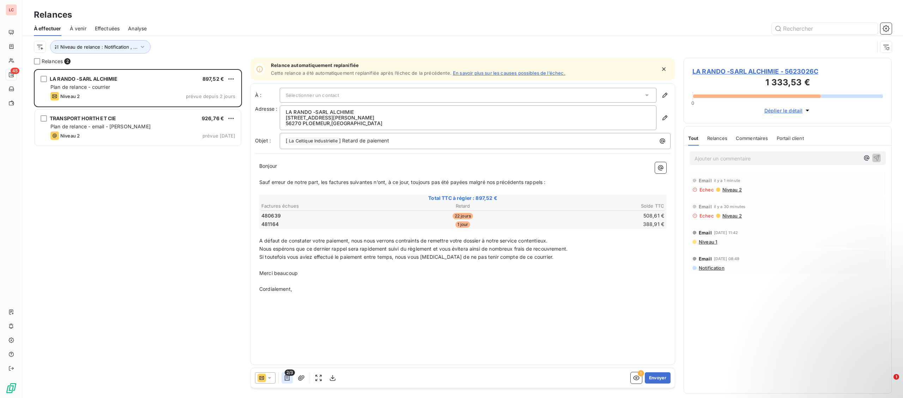
click at [289, 380] on icon "button" at bounding box center [287, 378] width 7 height 7
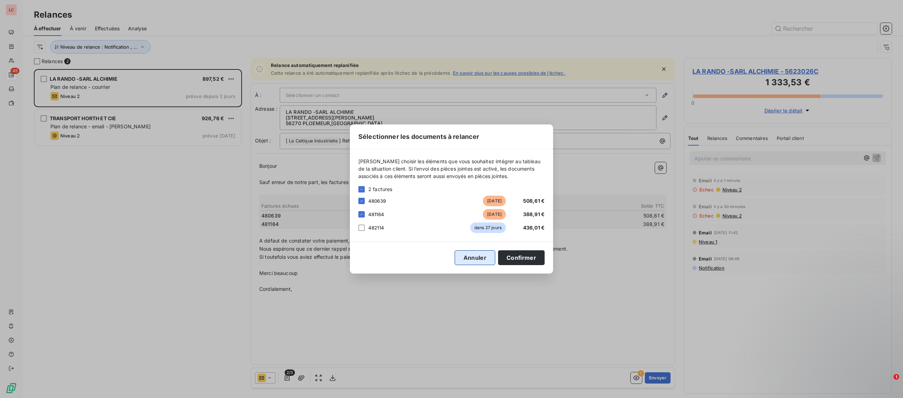
click at [487, 258] on button "Annuler" at bounding box center [475, 257] width 41 height 15
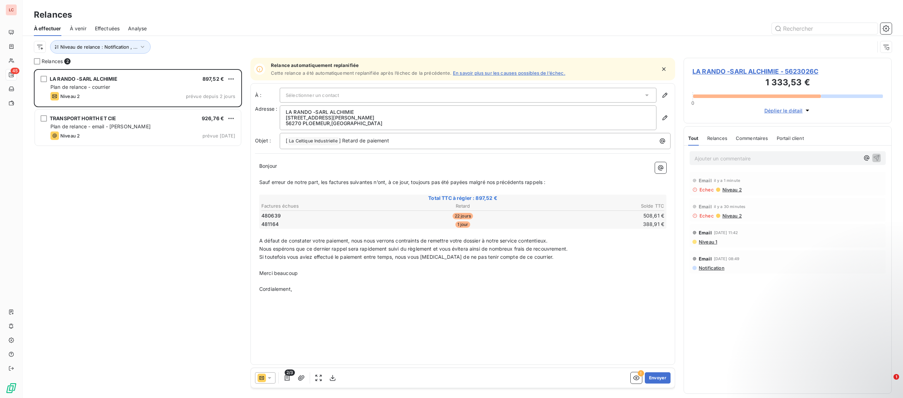
click at [272, 374] on div at bounding box center [265, 378] width 20 height 11
click at [276, 324] on span "Niveau 1" at bounding box center [279, 321] width 20 height 7
click at [297, 378] on button "button" at bounding box center [301, 378] width 11 height 11
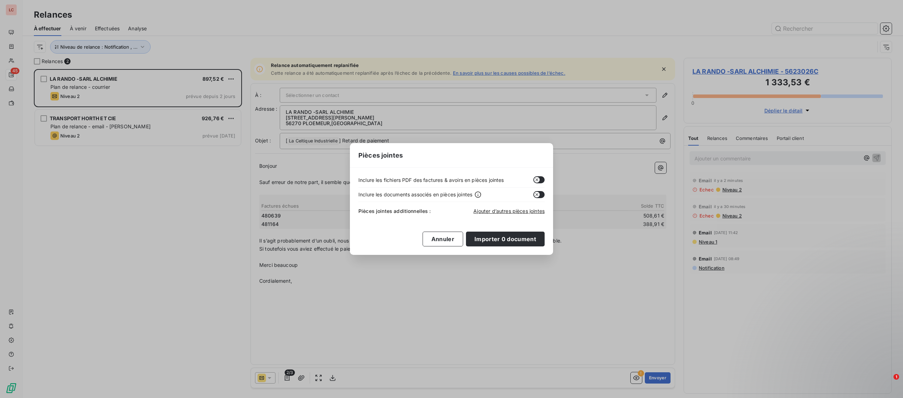
click at [538, 182] on icon "button" at bounding box center [537, 180] width 6 height 6
click at [529, 229] on div "Inclure les fichiers PDF des factures & avoirs en pièces jointes Inclure les do…" at bounding box center [451, 211] width 203 height 87
click at [529, 236] on button "Importer 0 document" at bounding box center [505, 239] width 79 height 15
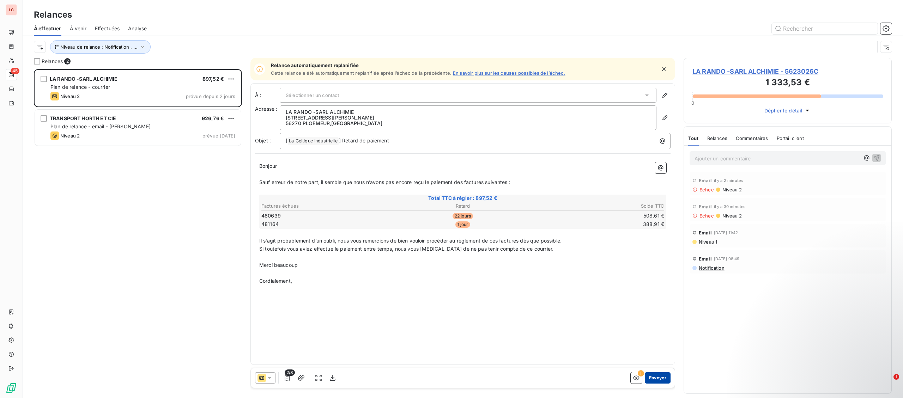
click at [657, 376] on button "Envoyer" at bounding box center [658, 378] width 26 height 11
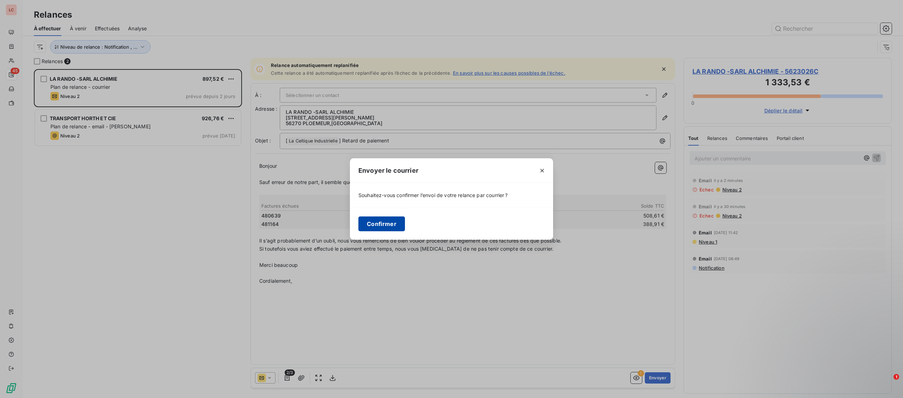
click at [389, 226] on button "Confirmer" at bounding box center [381, 224] width 47 height 15
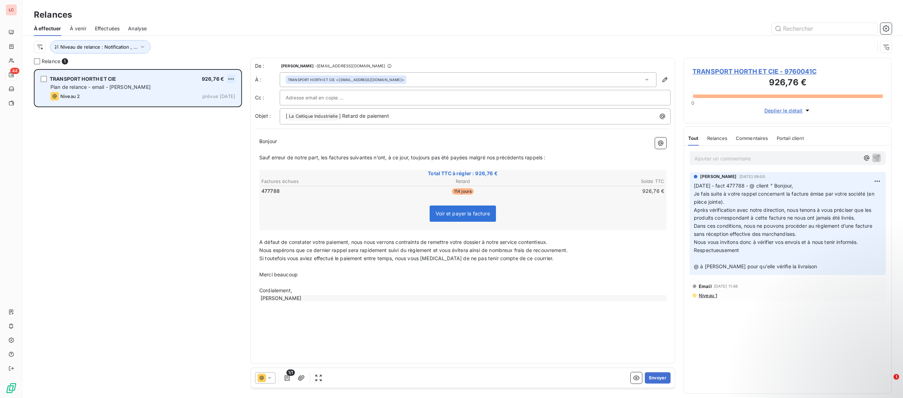
click at [230, 79] on html "LC 44 Relances À effectuer À venir Effectuées Analyse Niveau de relance : Notif…" at bounding box center [451, 199] width 903 height 398
click at [219, 95] on div "Replanifier cette action" at bounding box center [200, 92] width 63 height 11
select select "9"
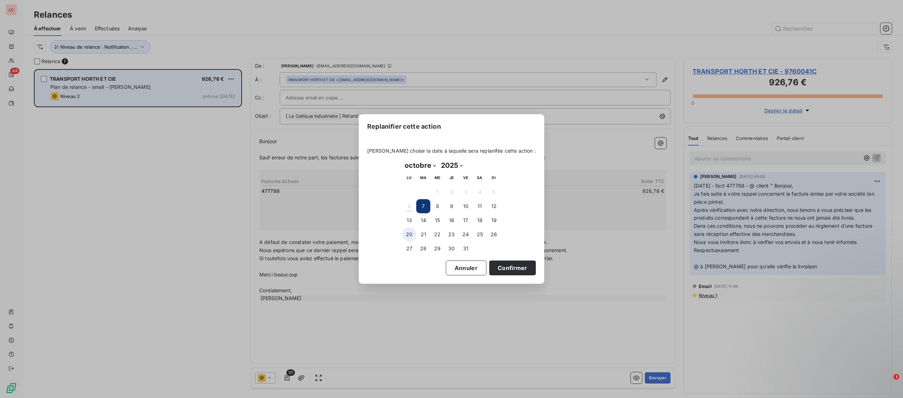
click at [412, 238] on button "20" at bounding box center [409, 235] width 14 height 14
click at [497, 266] on button "Confirmer" at bounding box center [512, 268] width 47 height 15
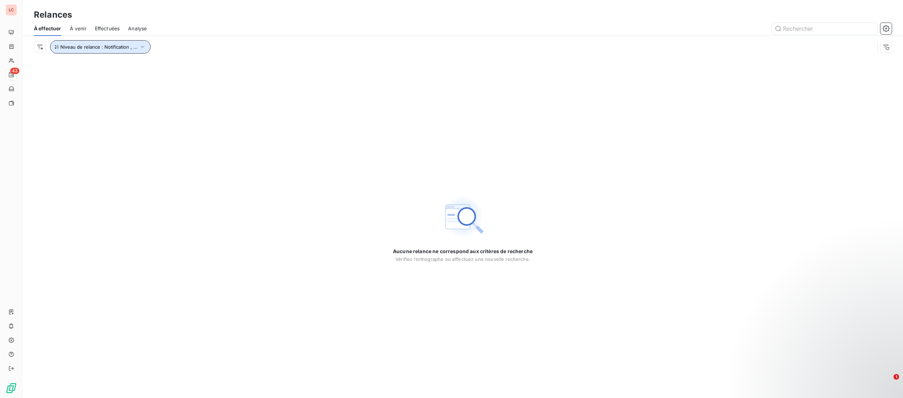
click at [125, 43] on button "Niveau de relance : Notification , ..." at bounding box center [100, 46] width 101 height 13
click at [163, 67] on span "Notification" at bounding box center [165, 65] width 27 height 7
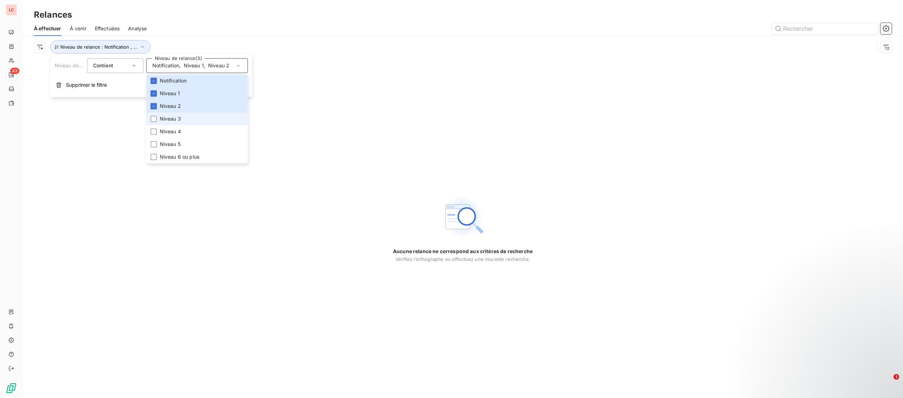
click at [176, 125] on li "Niveau 3" at bounding box center [197, 119] width 102 height 13
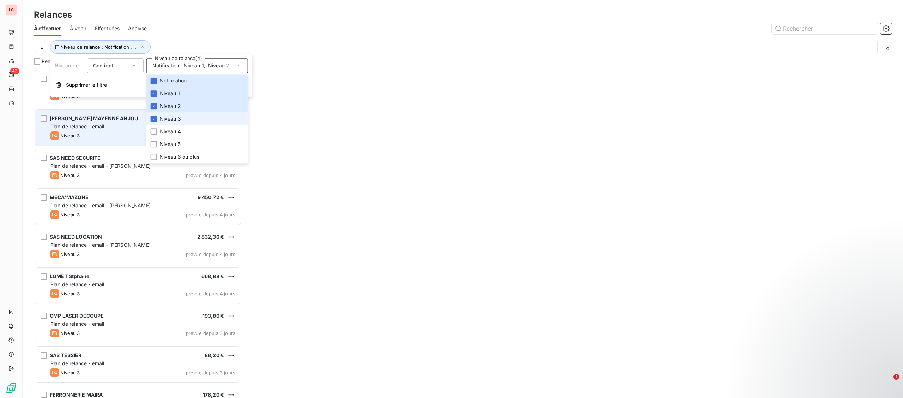
scroll to position [329, 208]
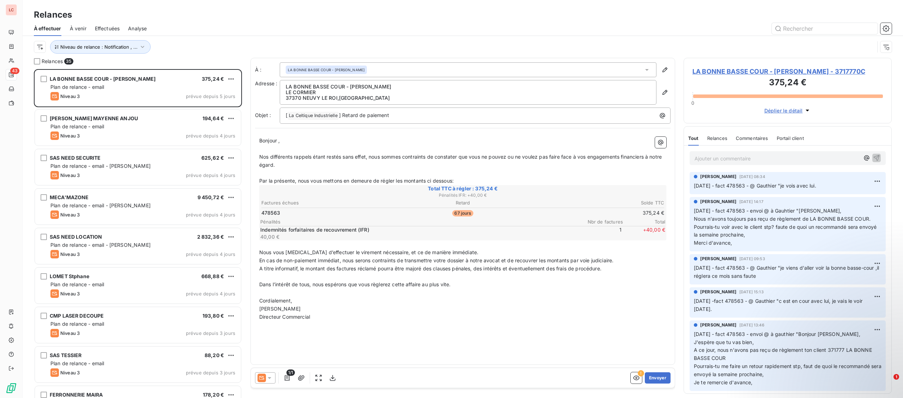
click at [98, 110] on div "[PERSON_NAME] MAYENNE ANJOU 194,64 € Plan de relance - email Niveau 3 prévue de…" at bounding box center [138, 129] width 208 height 40
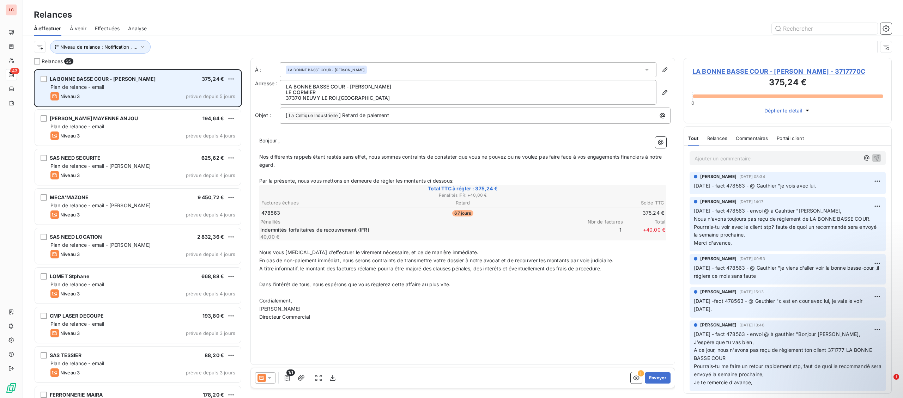
click at [99, 102] on div "LA BONNE BASSE COUR - [PERSON_NAME] 375,24 € Plan de relance - email Niveau 3 p…" at bounding box center [138, 88] width 206 height 36
click at [105, 78] on span "LA BONNE BASSE COUR - [PERSON_NAME]" at bounding box center [103, 79] width 106 height 6
